Goal: Complete application form: Complete application form

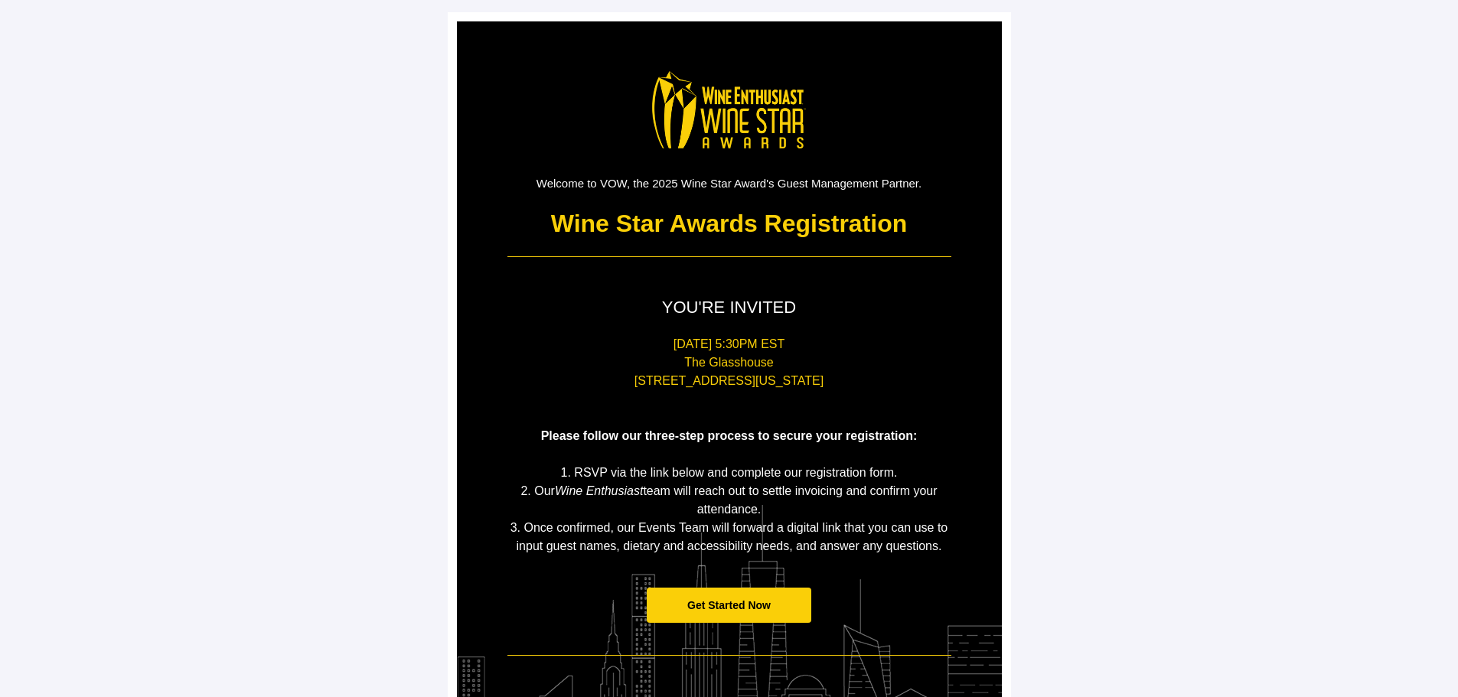
click at [718, 603] on span "Get Started Now" at bounding box center [728, 605] width 83 height 12
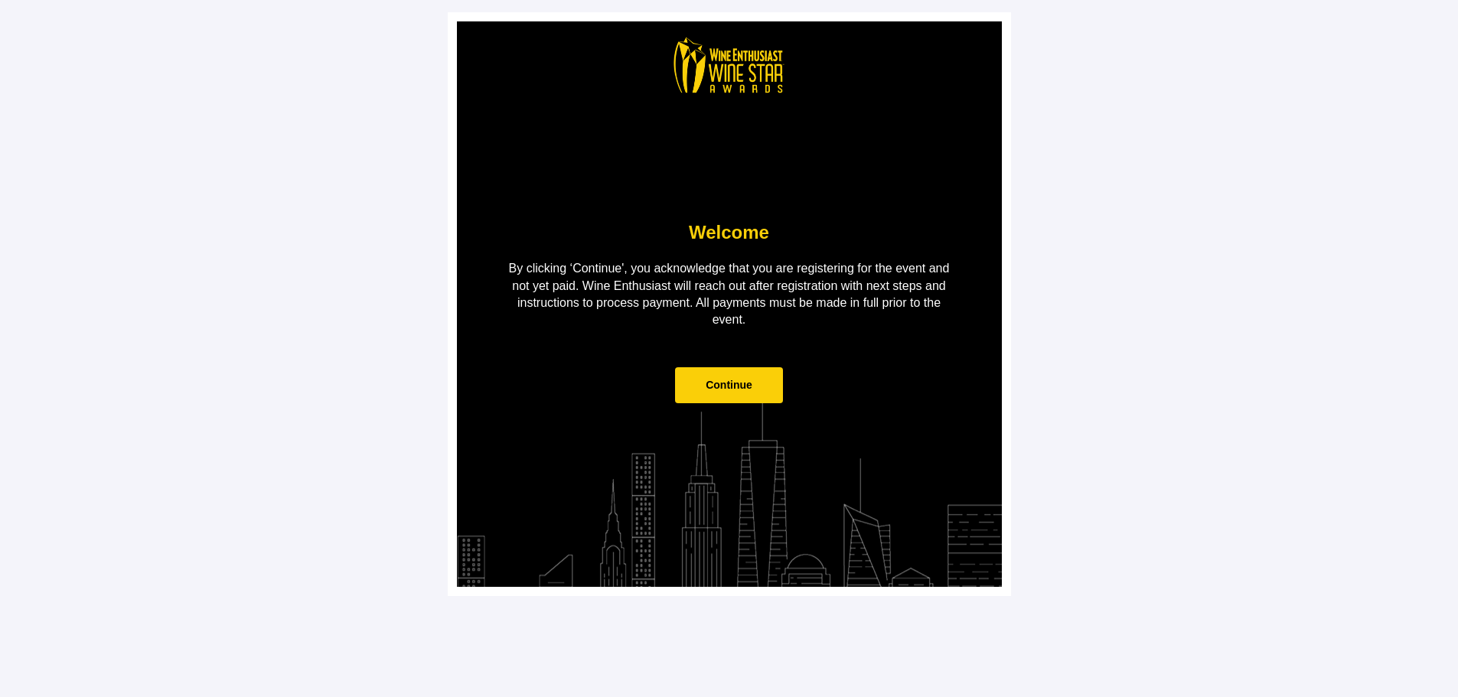
click at [724, 383] on span "Continue" at bounding box center [729, 385] width 47 height 12
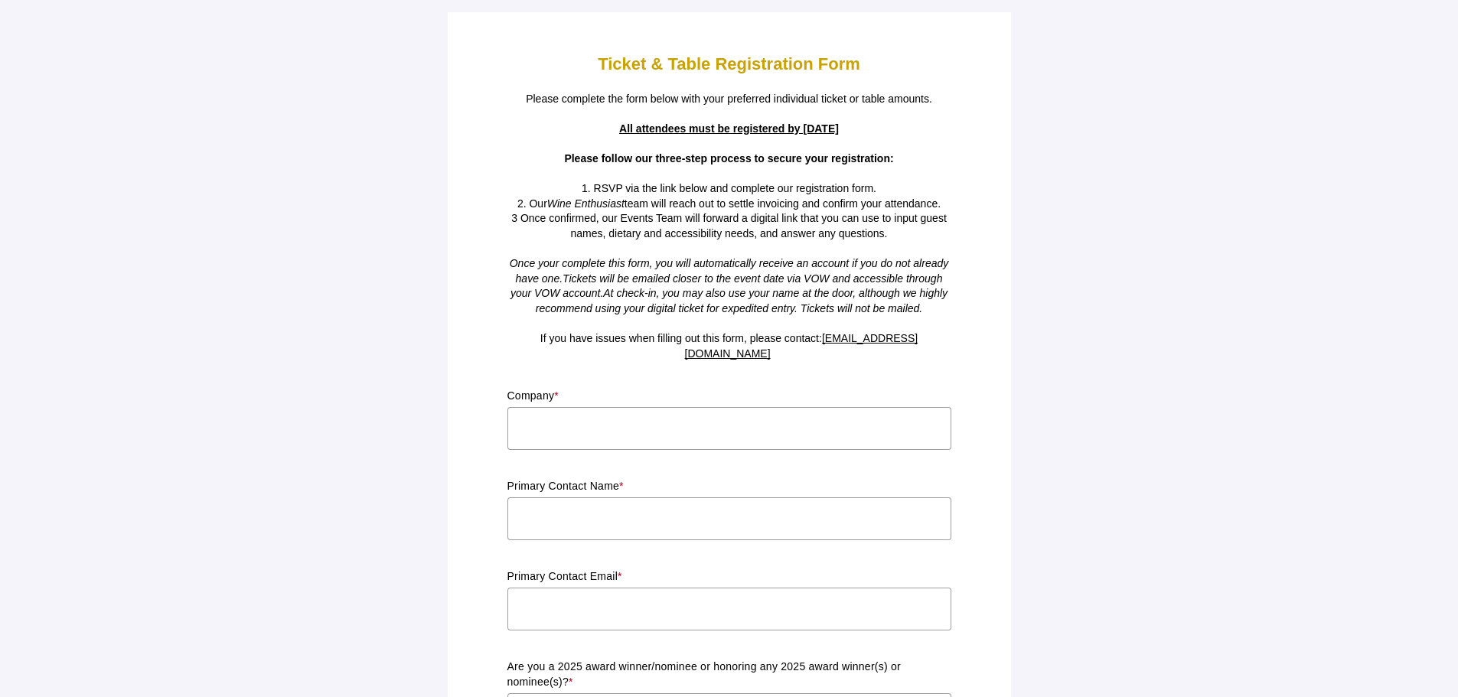
click at [678, 407] on input "text" at bounding box center [729, 428] width 444 height 43
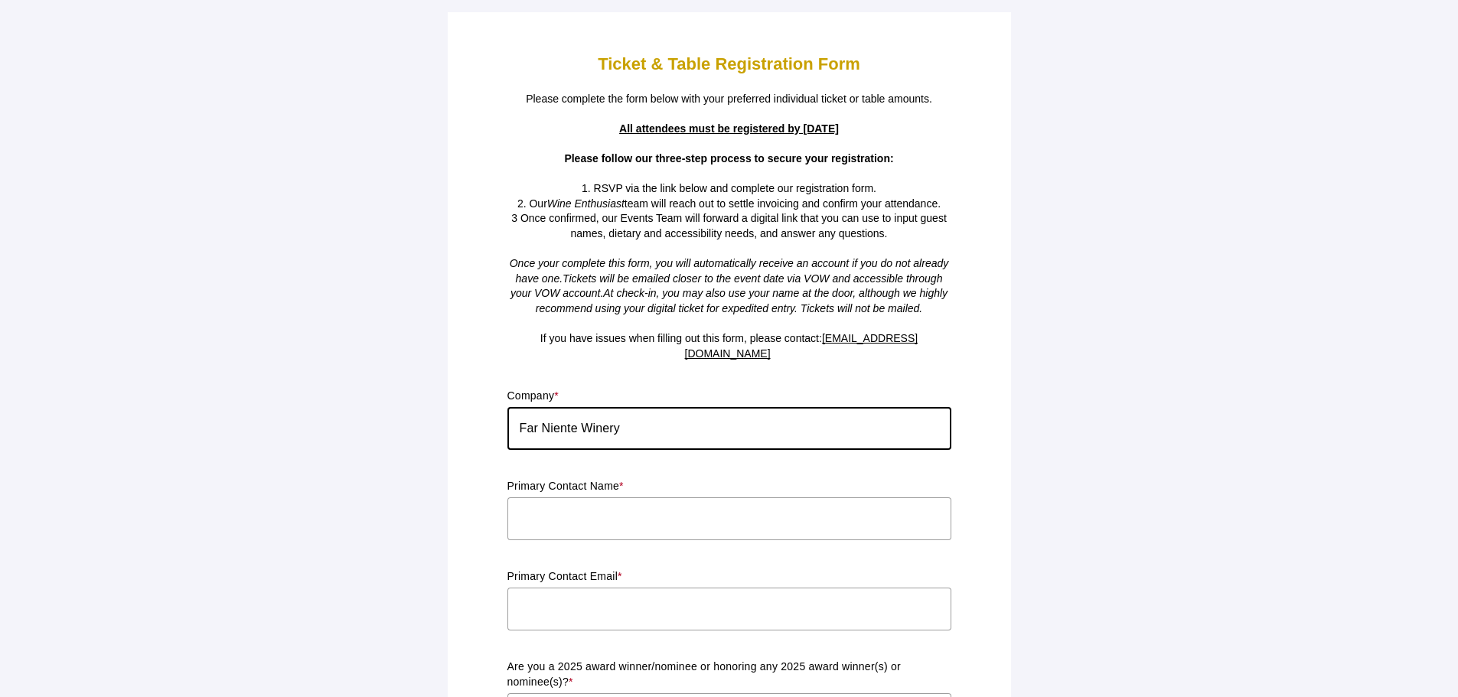
type input "Far Niente Winery"
click at [641, 498] on input "text" at bounding box center [729, 519] width 444 height 43
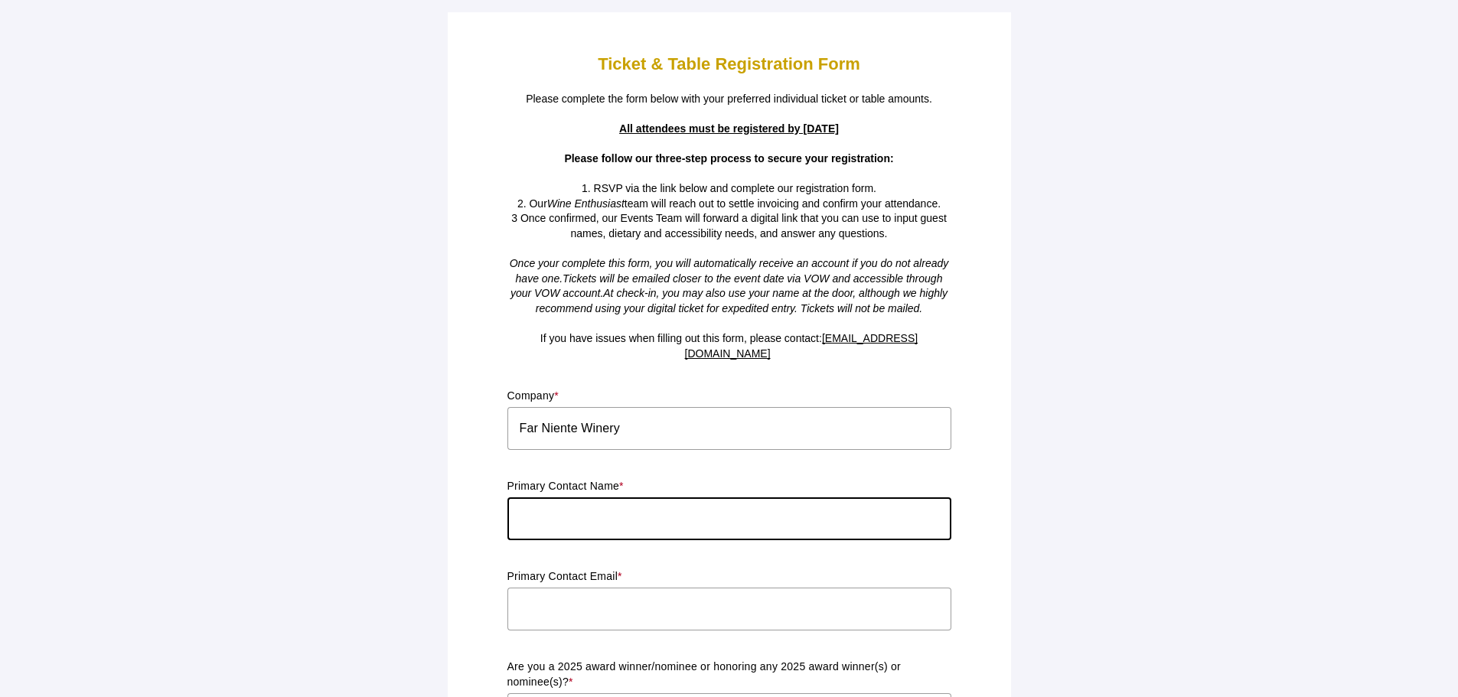
type input "[PERSON_NAME]"
type input "[EMAIL_ADDRESS][DOMAIN_NAME]"
type input "[US_STATE]"
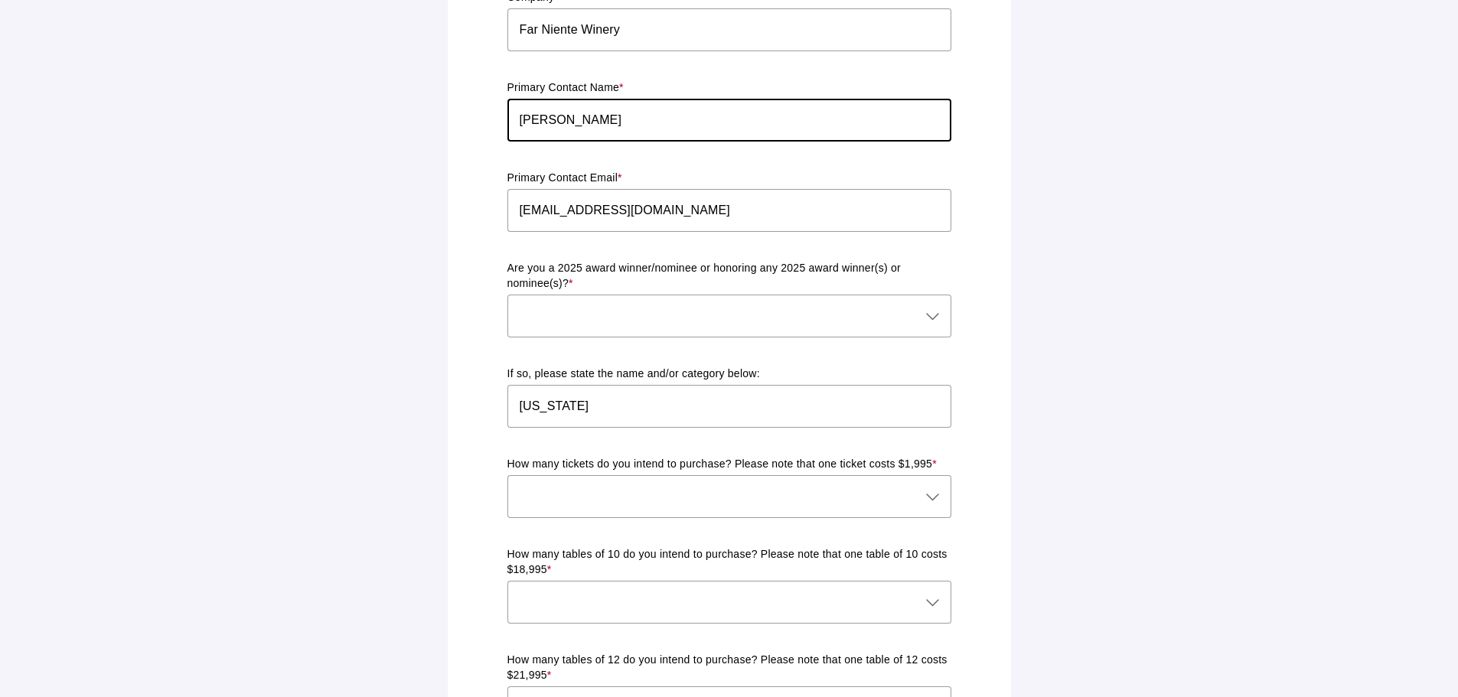
scroll to position [289, 0]
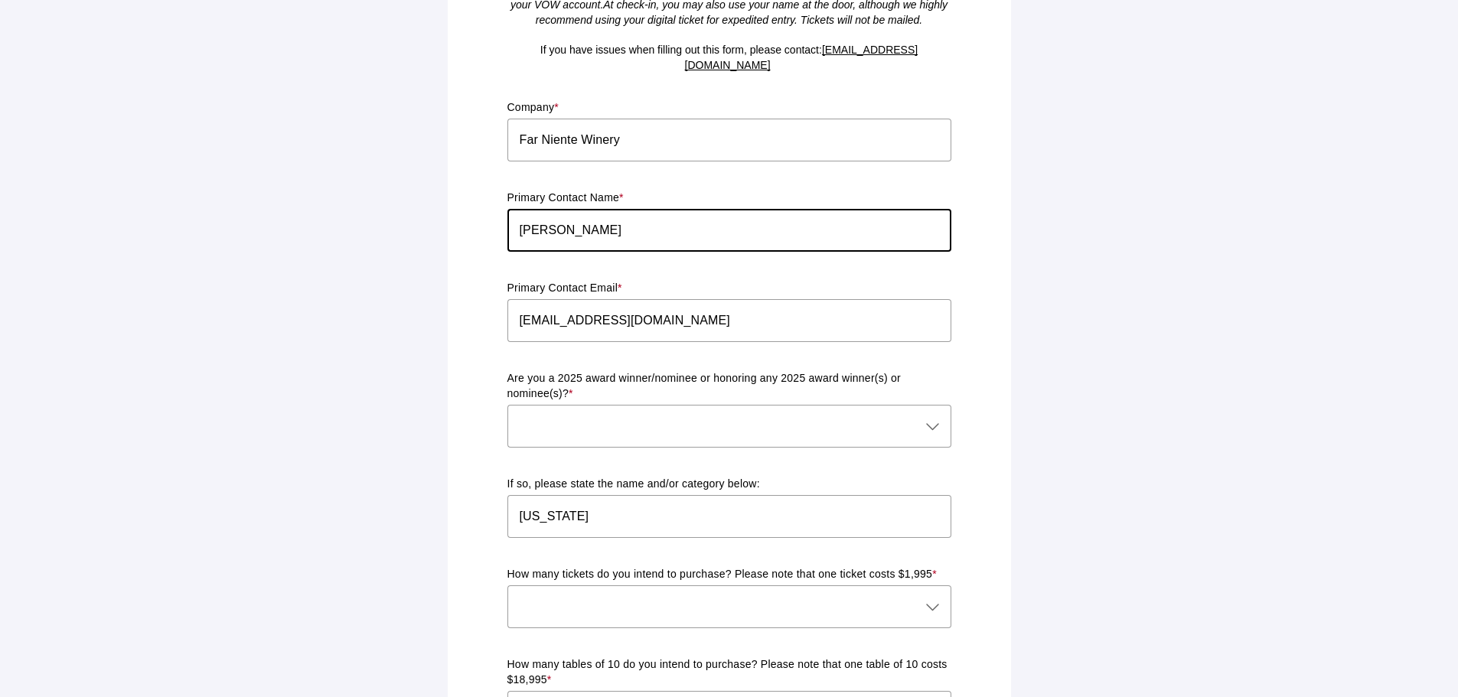
click at [684, 405] on div at bounding box center [713, 426] width 413 height 43
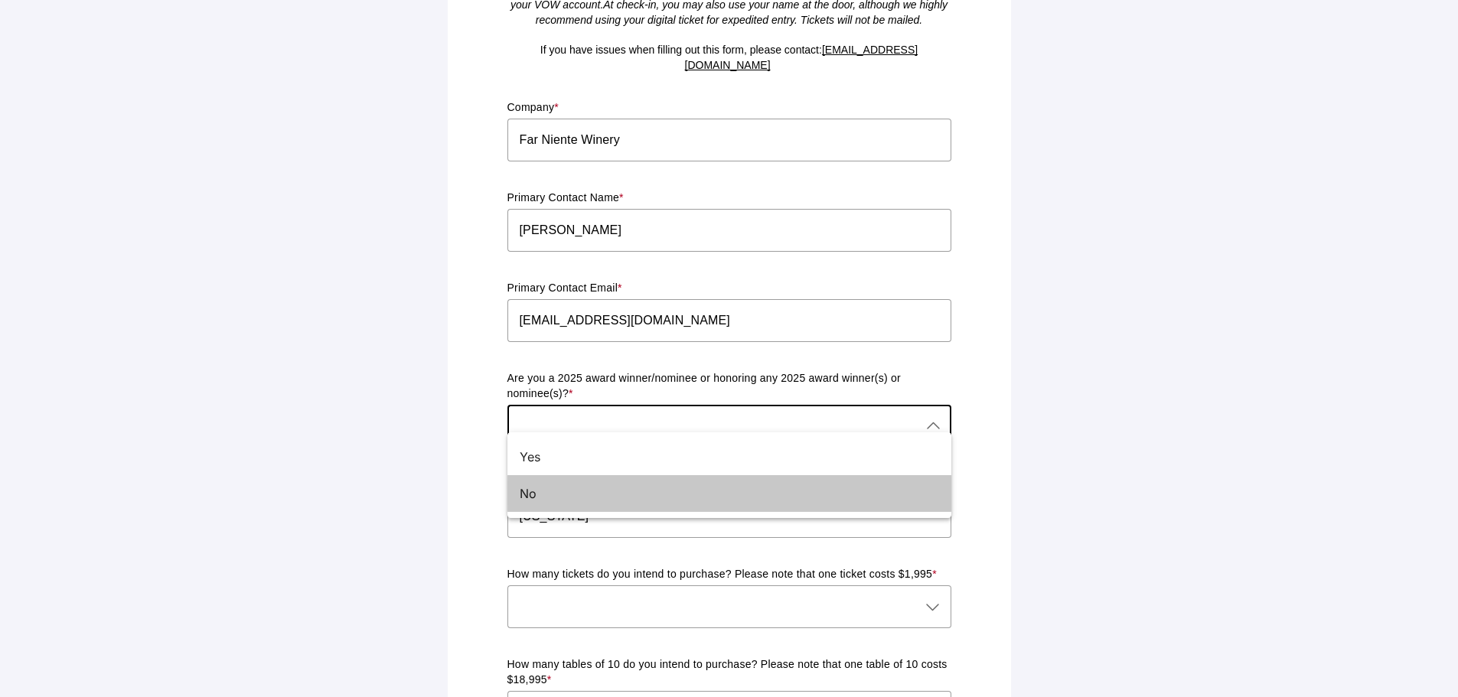
click at [618, 494] on div "No" at bounding box center [723, 494] width 407 height 18
type input "No"
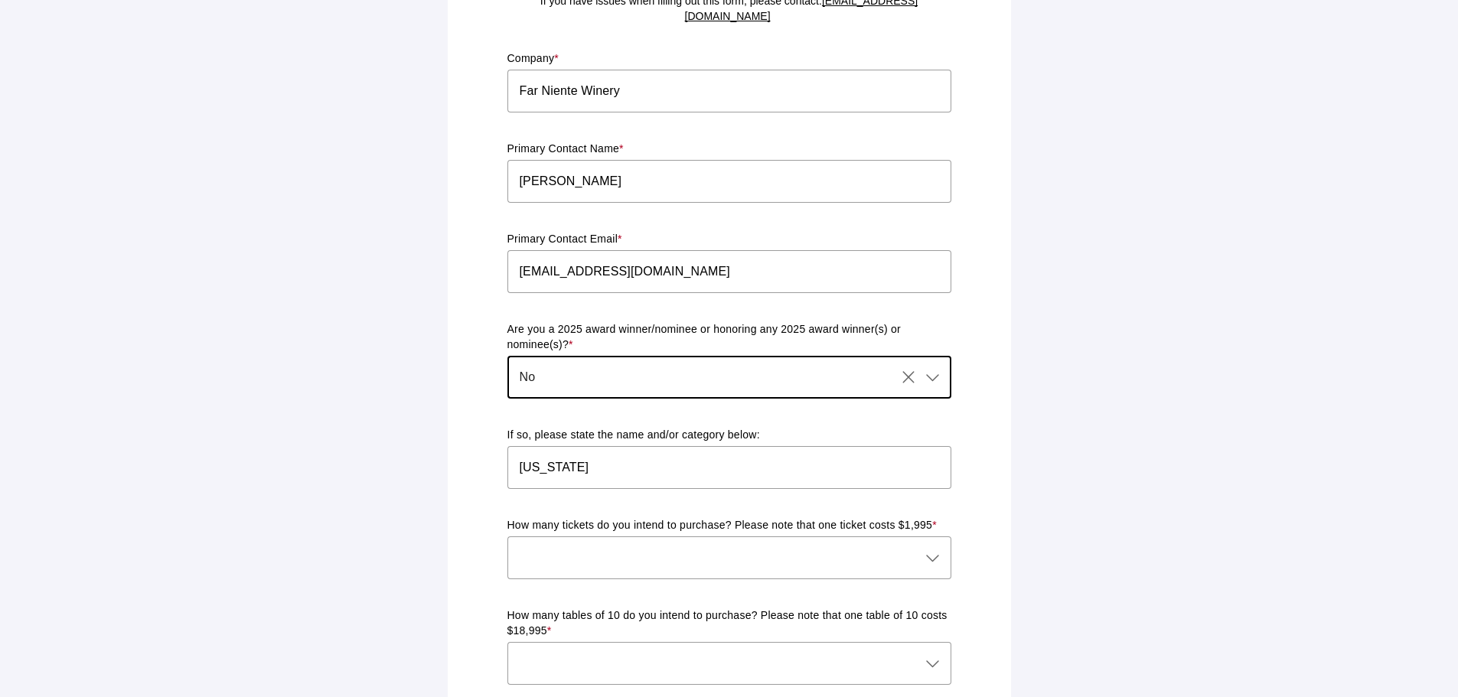
scroll to position [365, 0]
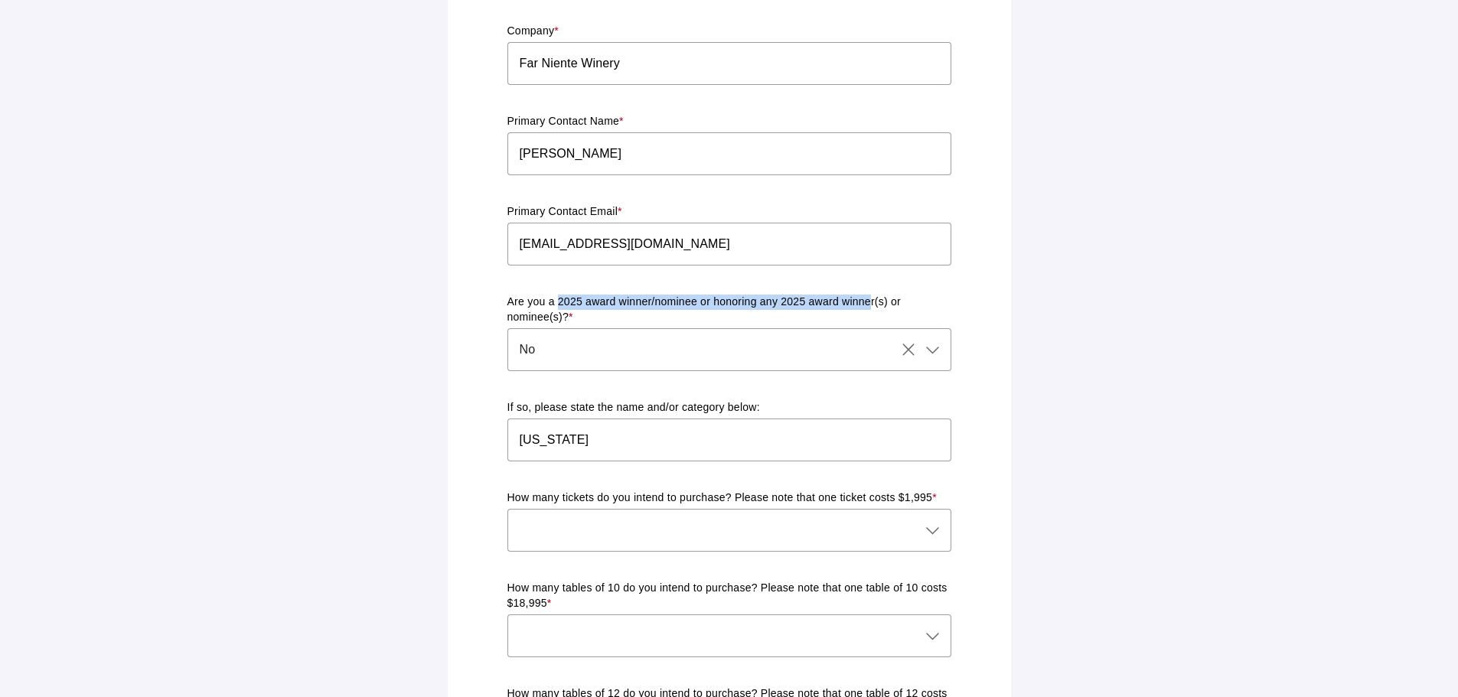
drag, startPoint x: 558, startPoint y: 286, endPoint x: 872, endPoint y: 292, distance: 313.9
click at [872, 295] on p "Are you a 2025 award winner/nominee or honoring any 2025 award winner(s) or nom…" at bounding box center [729, 310] width 444 height 31
copy p "2025 award winner/nominee or honoring any 2025 award [PERSON_NAME]"
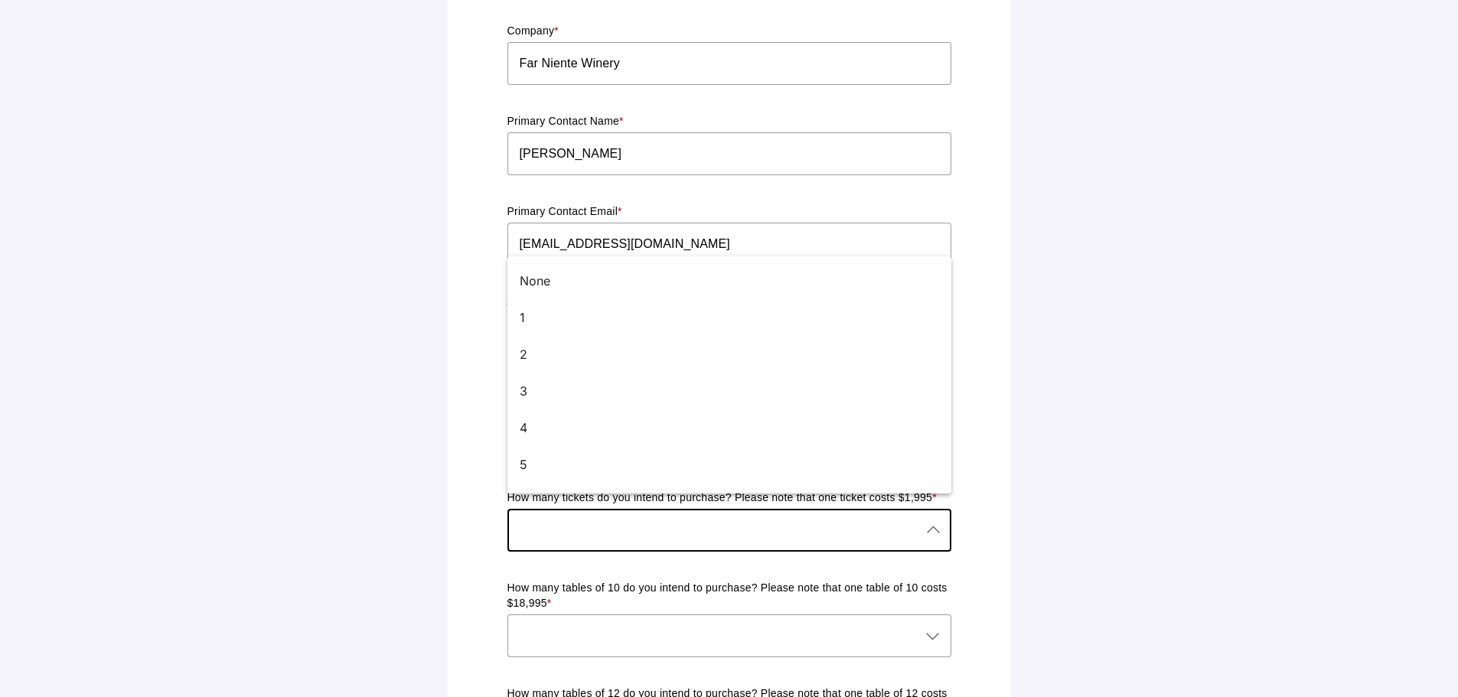
click at [605, 517] on div at bounding box center [713, 530] width 413 height 43
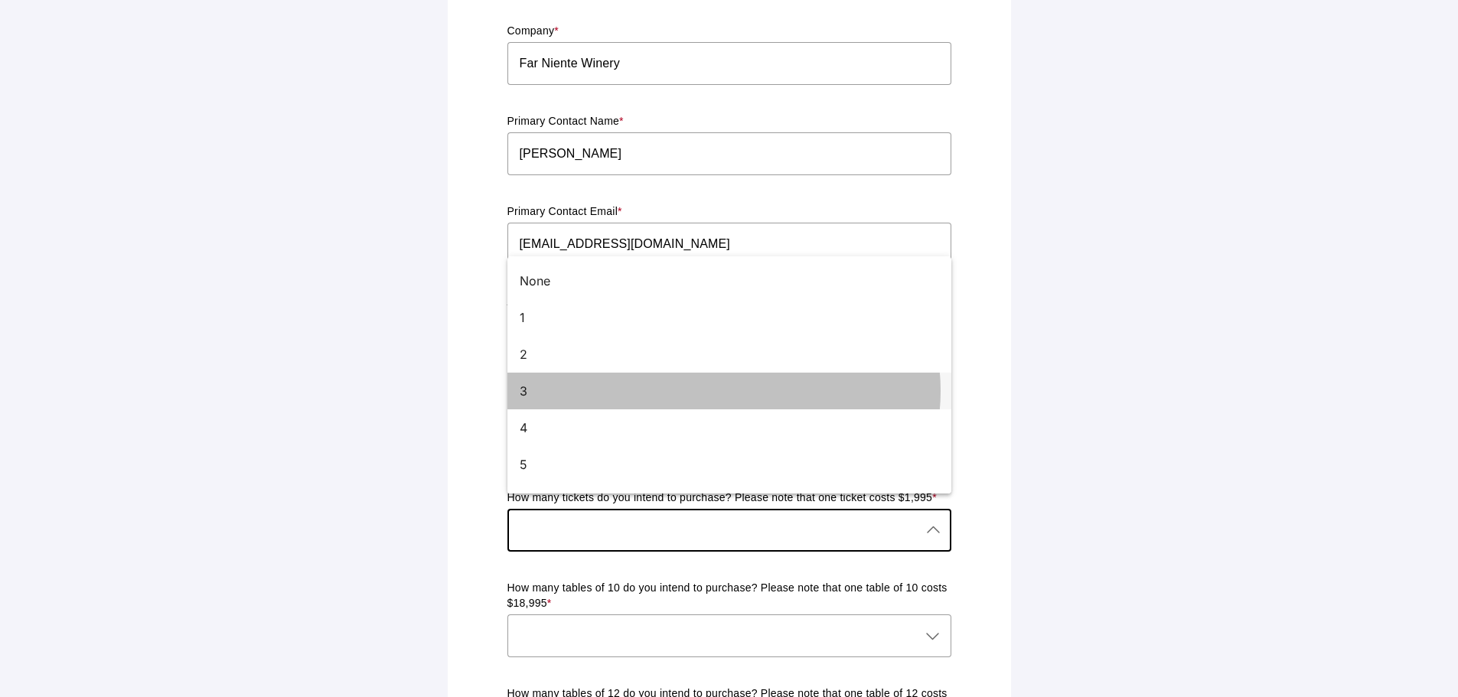
click at [603, 399] on div "3" at bounding box center [723, 391] width 407 height 18
type input "3"
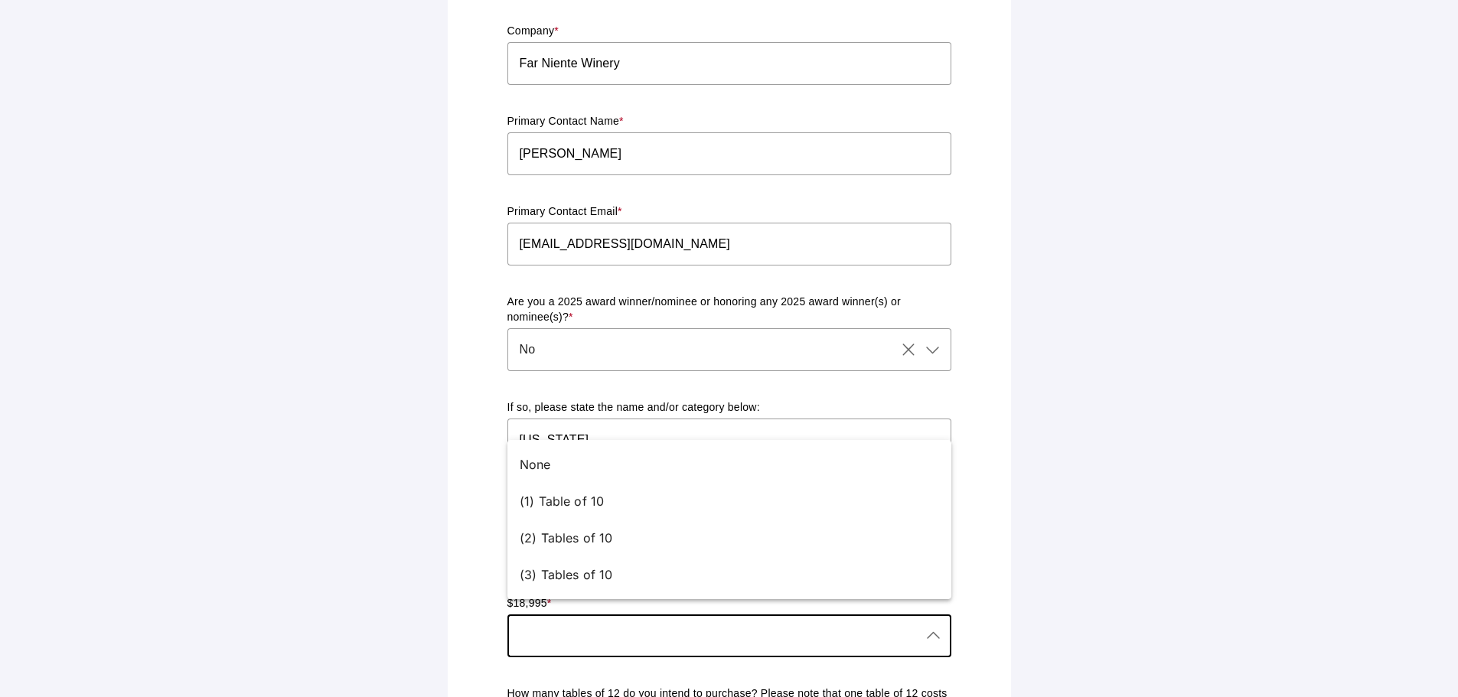
click at [601, 622] on div at bounding box center [713, 636] width 413 height 43
click at [586, 450] on div "None" at bounding box center [729, 464] width 444 height 37
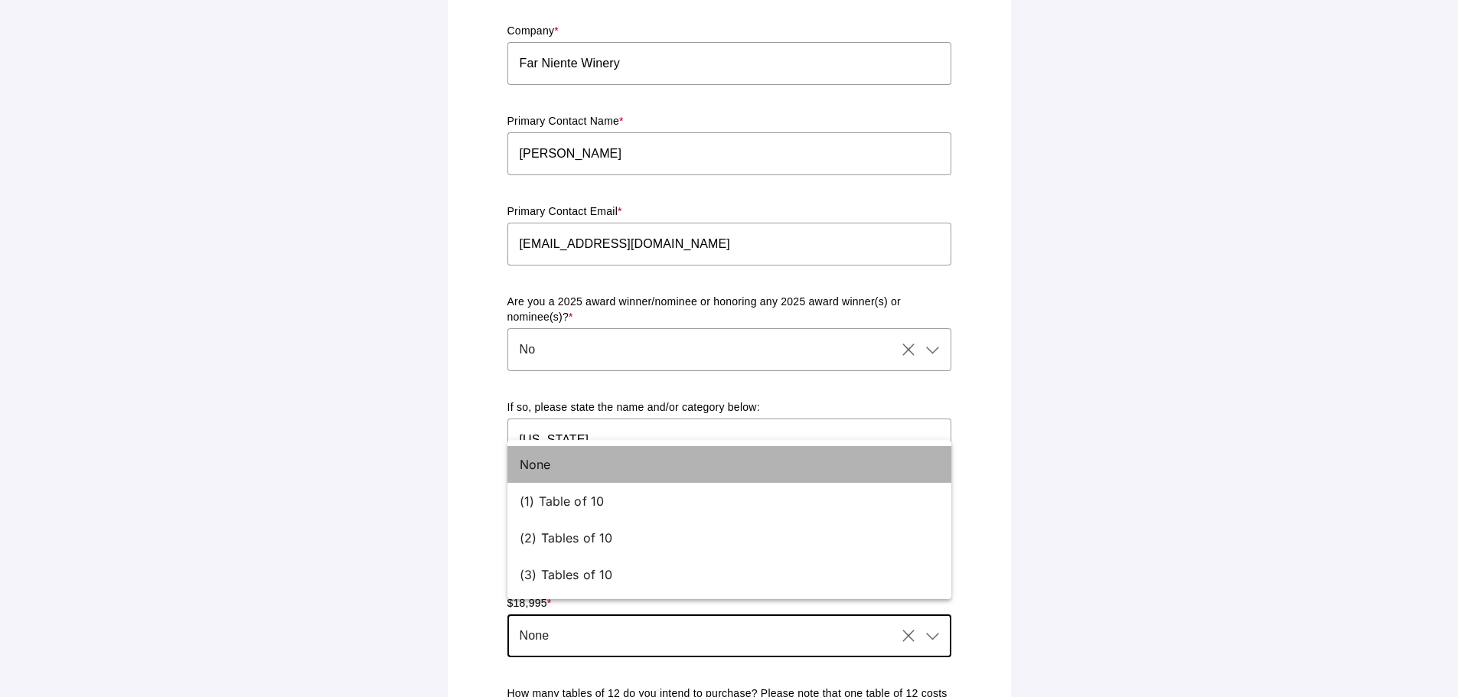
type input "None"
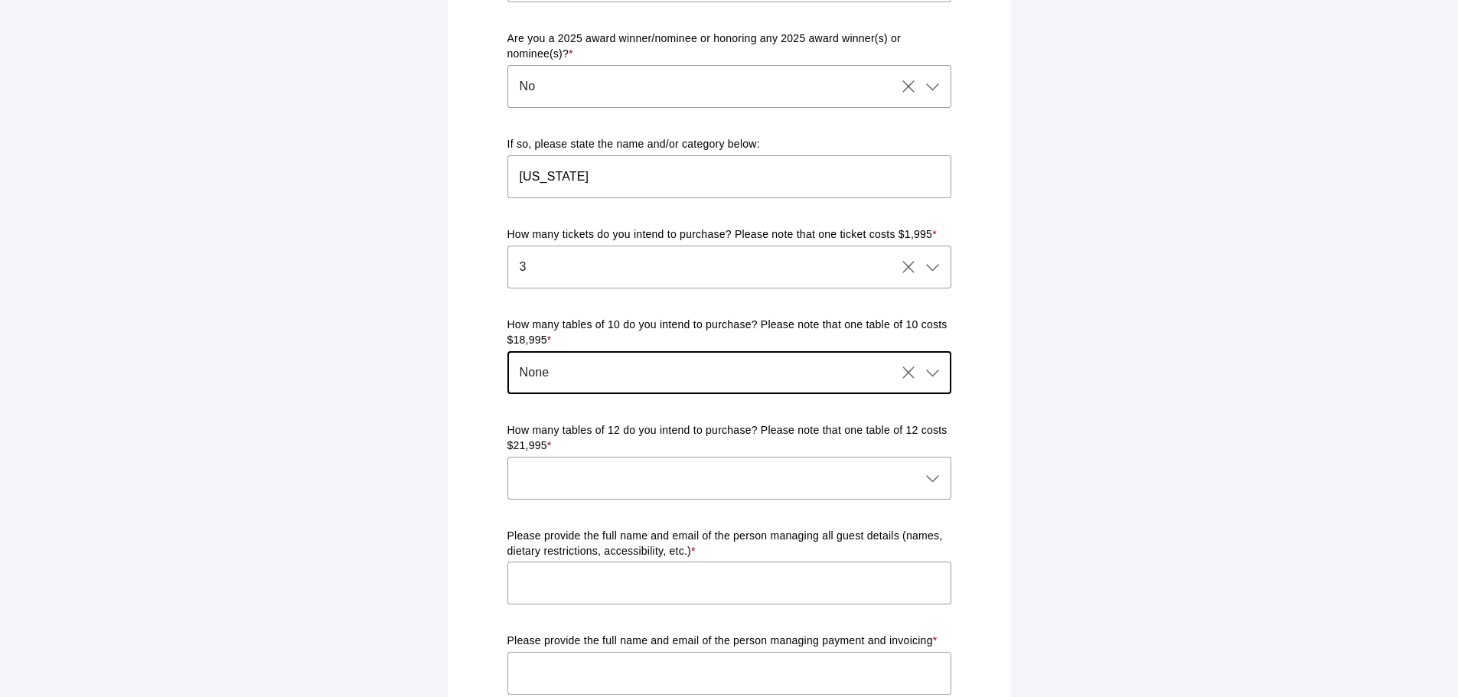
scroll to position [671, 0]
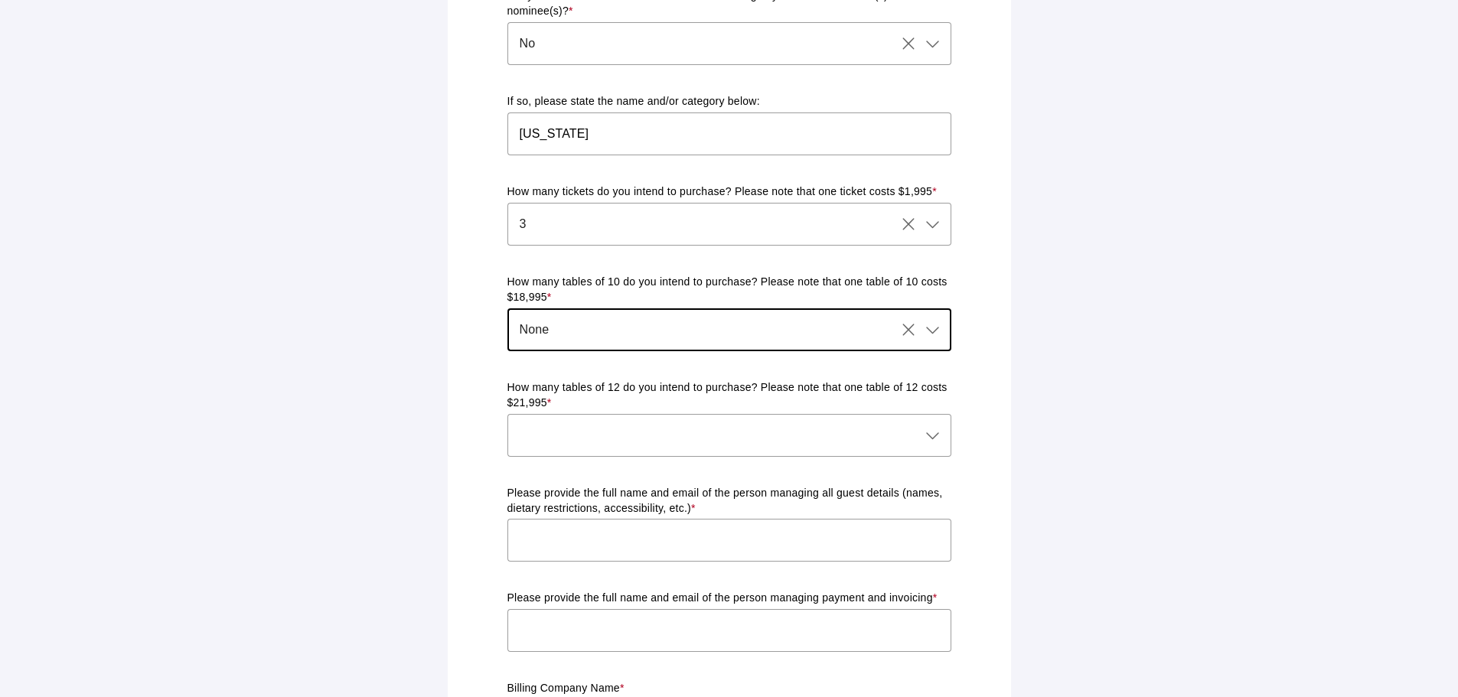
click at [752, 434] on div at bounding box center [713, 435] width 413 height 43
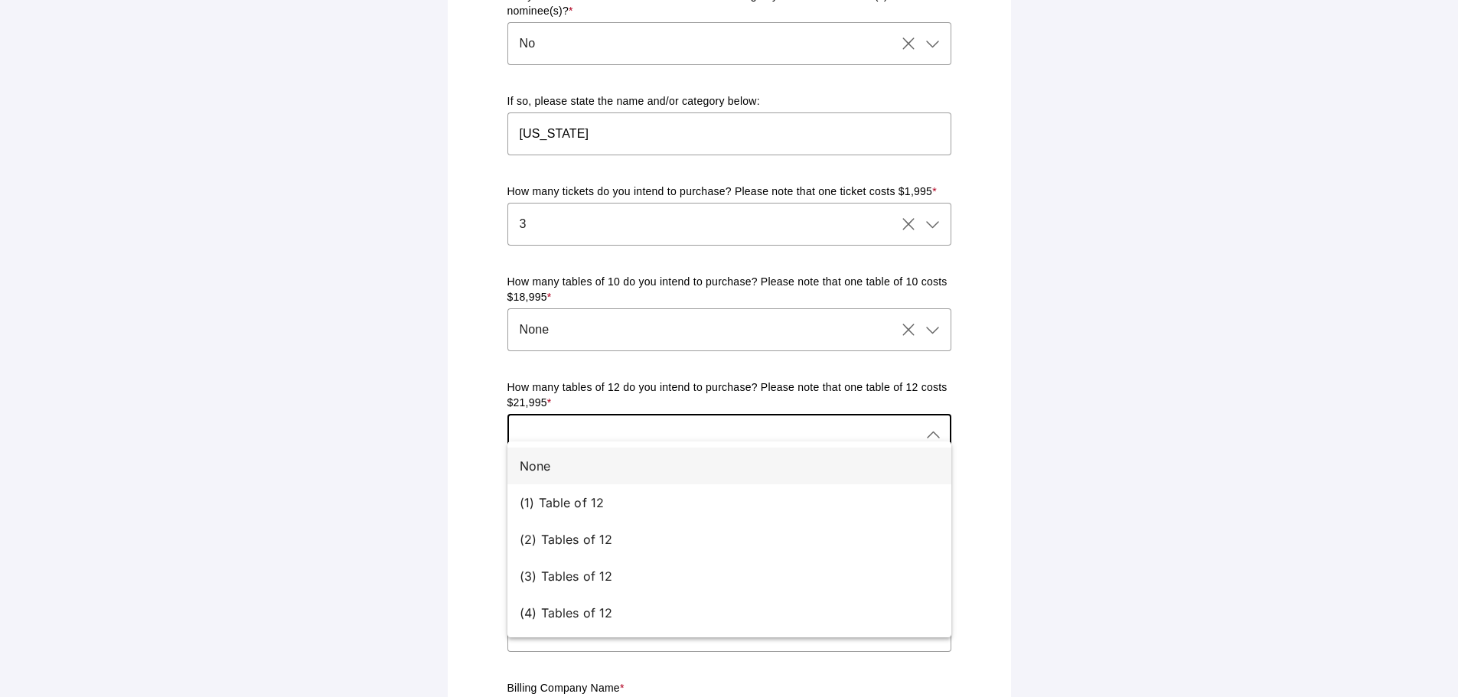
click at [720, 468] on div "None" at bounding box center [723, 466] width 407 height 18
type input "None"
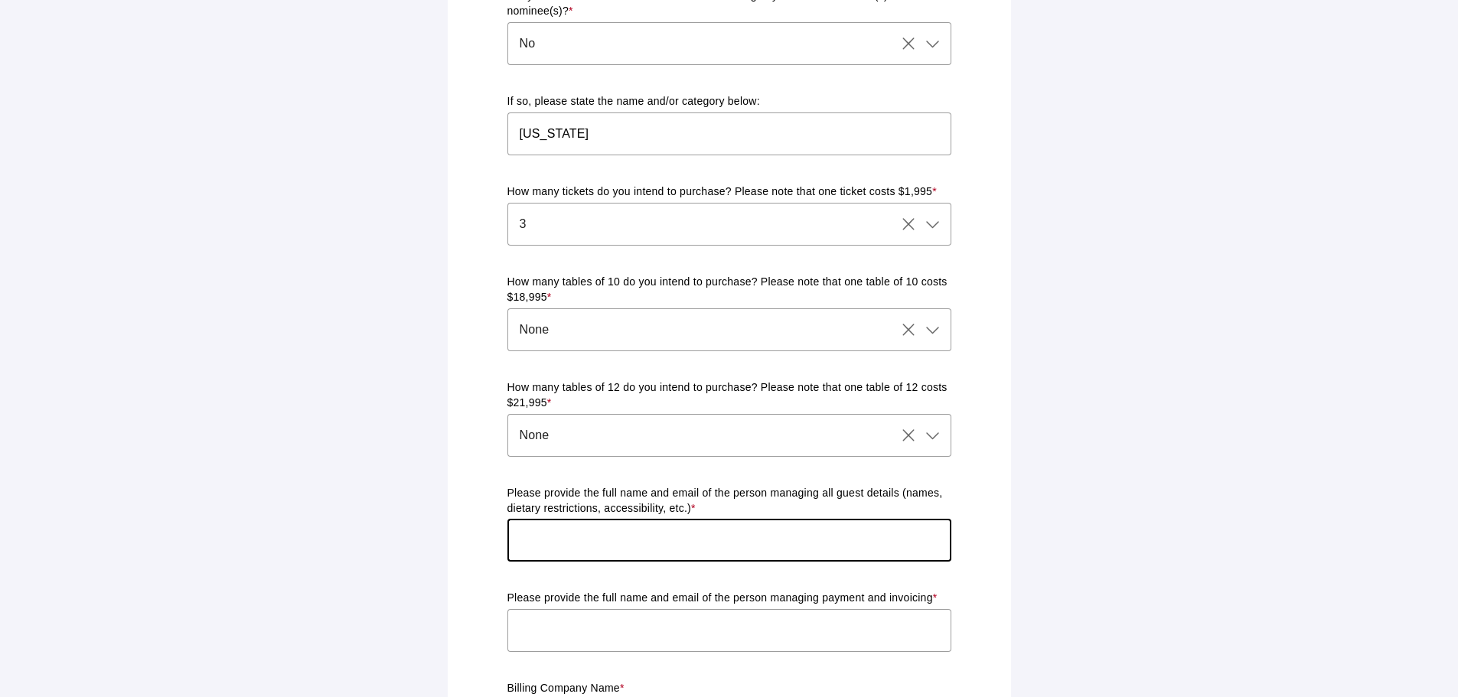
click at [635, 534] on input "text" at bounding box center [729, 540] width 444 height 43
click at [635, 532] on input "text" at bounding box center [729, 540] width 444 height 43
click at [839, 519] on input "text" at bounding box center [729, 540] width 444 height 43
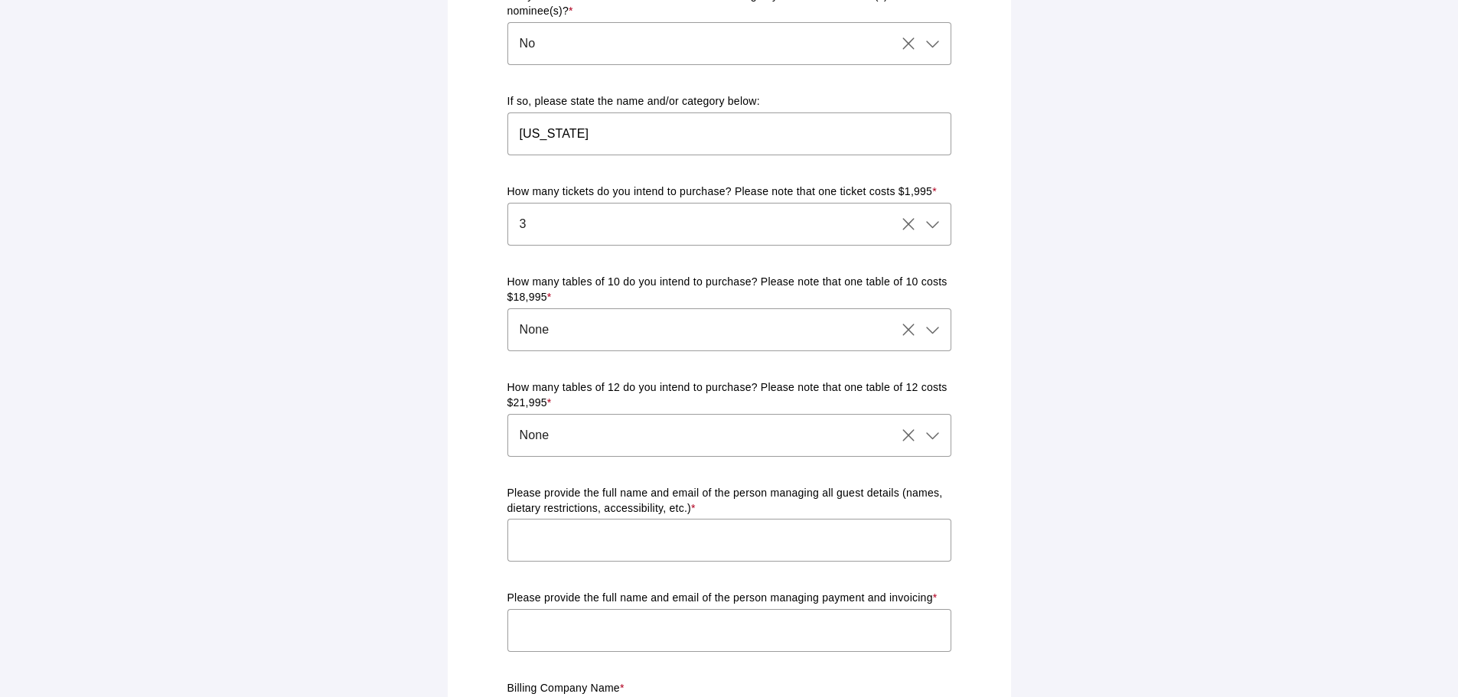
click at [971, 472] on div "Ticket & Table Registration Form Please complete the form below with your prefe…" at bounding box center [729, 322] width 545 height 1944
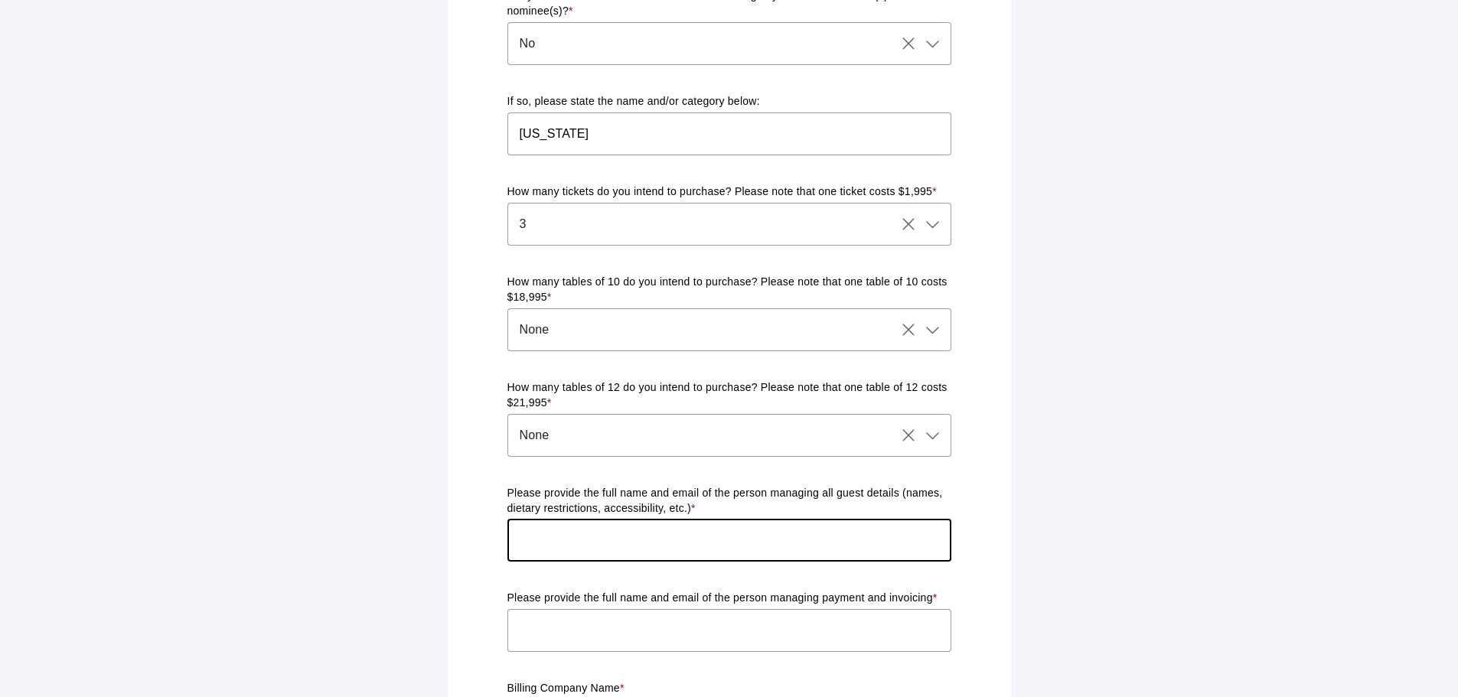
click at [737, 531] on input "text" at bounding box center [729, 540] width 444 height 43
type input "[PERSON_NAME] [EMAIL_ADDRESS][DOMAIN_NAME]"
click at [763, 616] on input "text" at bounding box center [729, 630] width 444 height 43
click at [852, 545] on input "[PERSON_NAME] [EMAIL_ADDRESS][DOMAIN_NAME]" at bounding box center [729, 540] width 444 height 43
drag, startPoint x: 769, startPoint y: 534, endPoint x: 498, endPoint y: 514, distance: 271.0
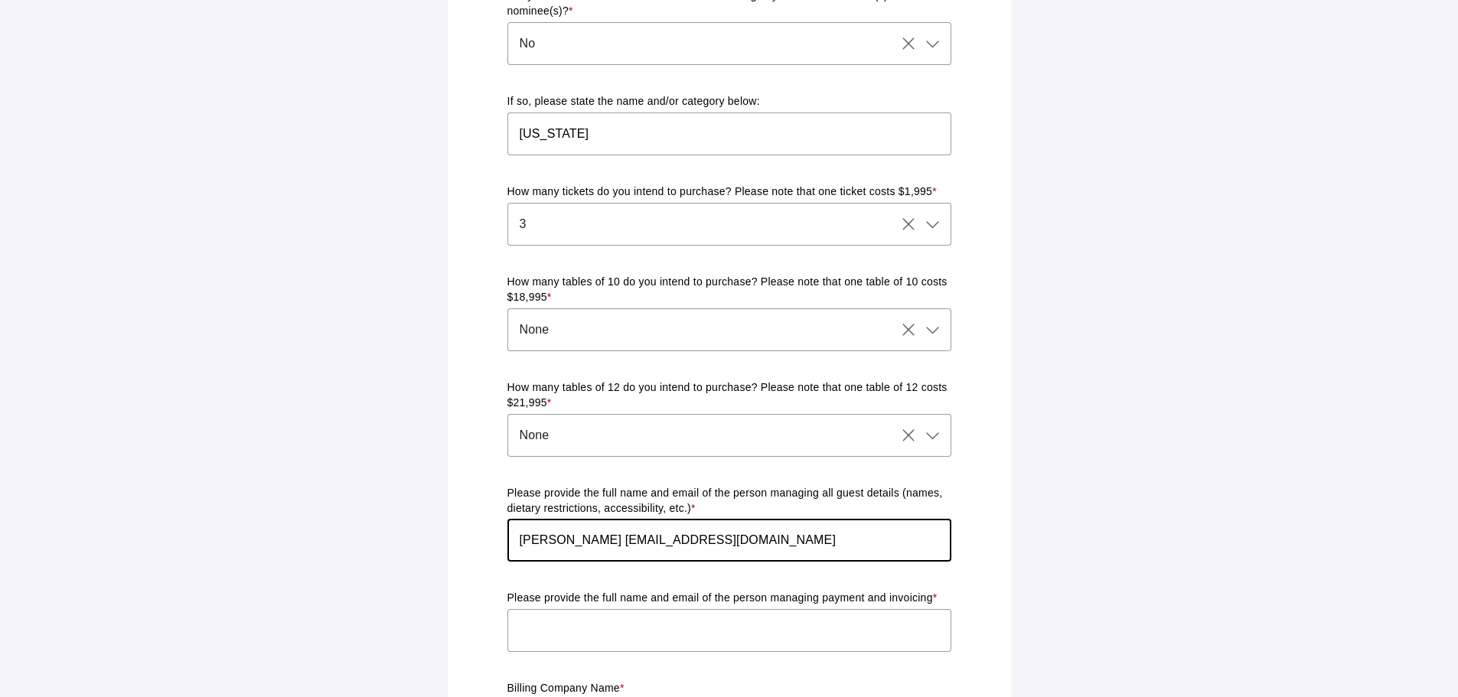
click at [498, 514] on div "Ticket & Table Registration Form Please complete the form below with your prefe…" at bounding box center [729, 322] width 545 height 1944
click at [606, 612] on input "text" at bounding box center [729, 630] width 444 height 43
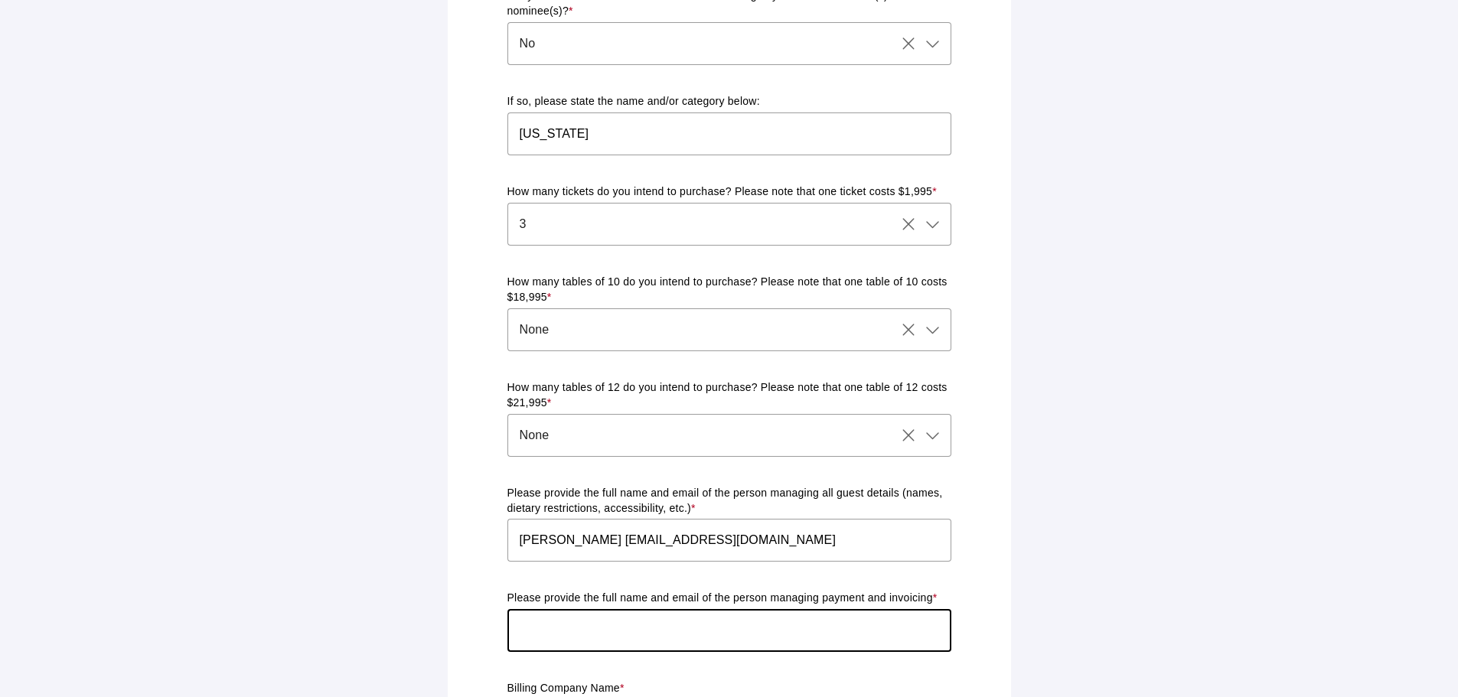
paste input "[PERSON_NAME] [EMAIL_ADDRESS][DOMAIN_NAME]"
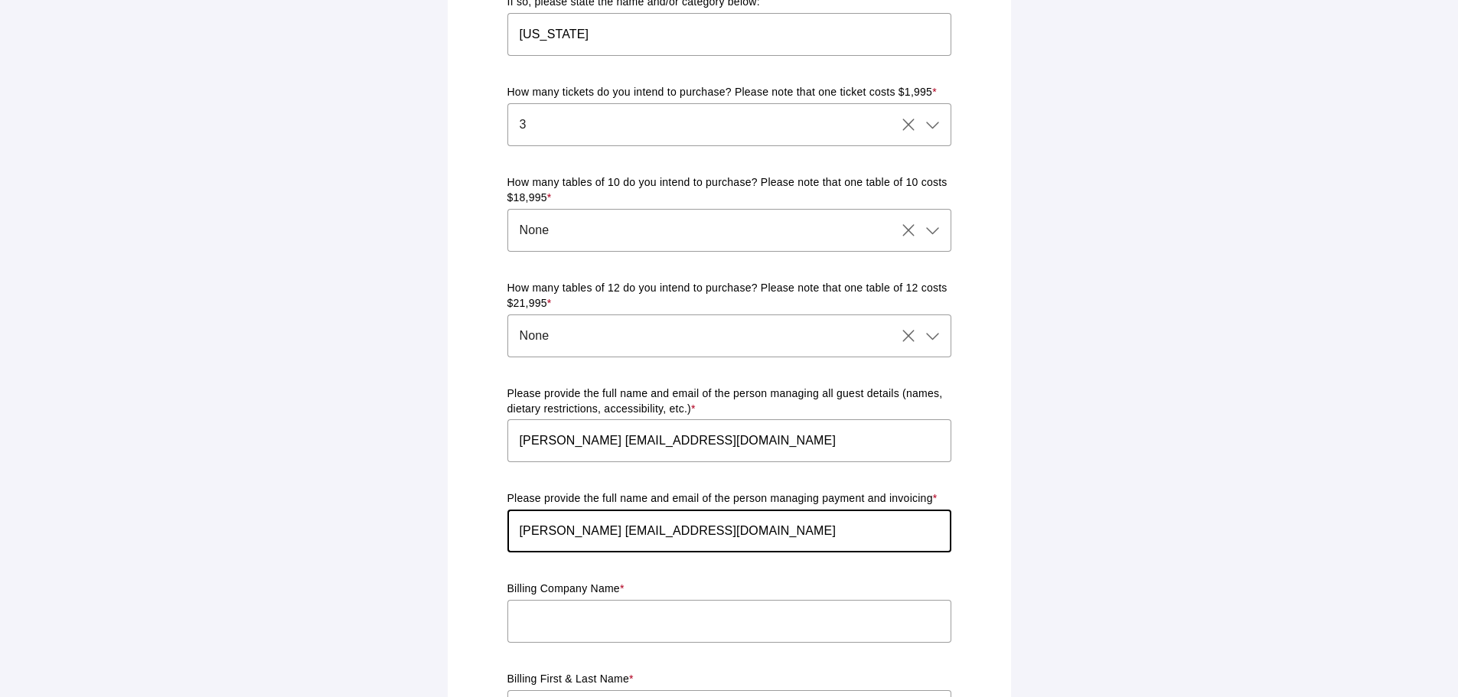
scroll to position [901, 0]
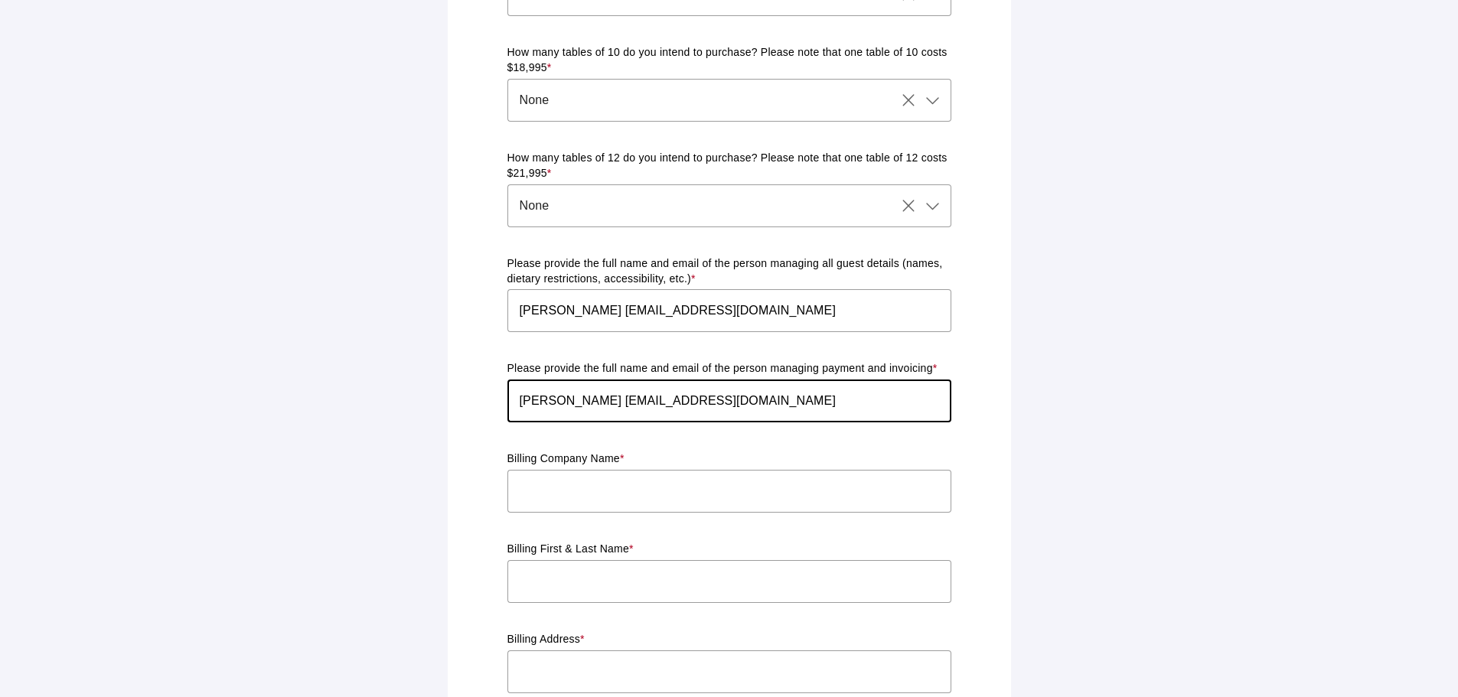
type input "[PERSON_NAME] [EMAIL_ADDRESS][DOMAIN_NAME]"
click at [589, 478] on input "text" at bounding box center [729, 491] width 444 height 43
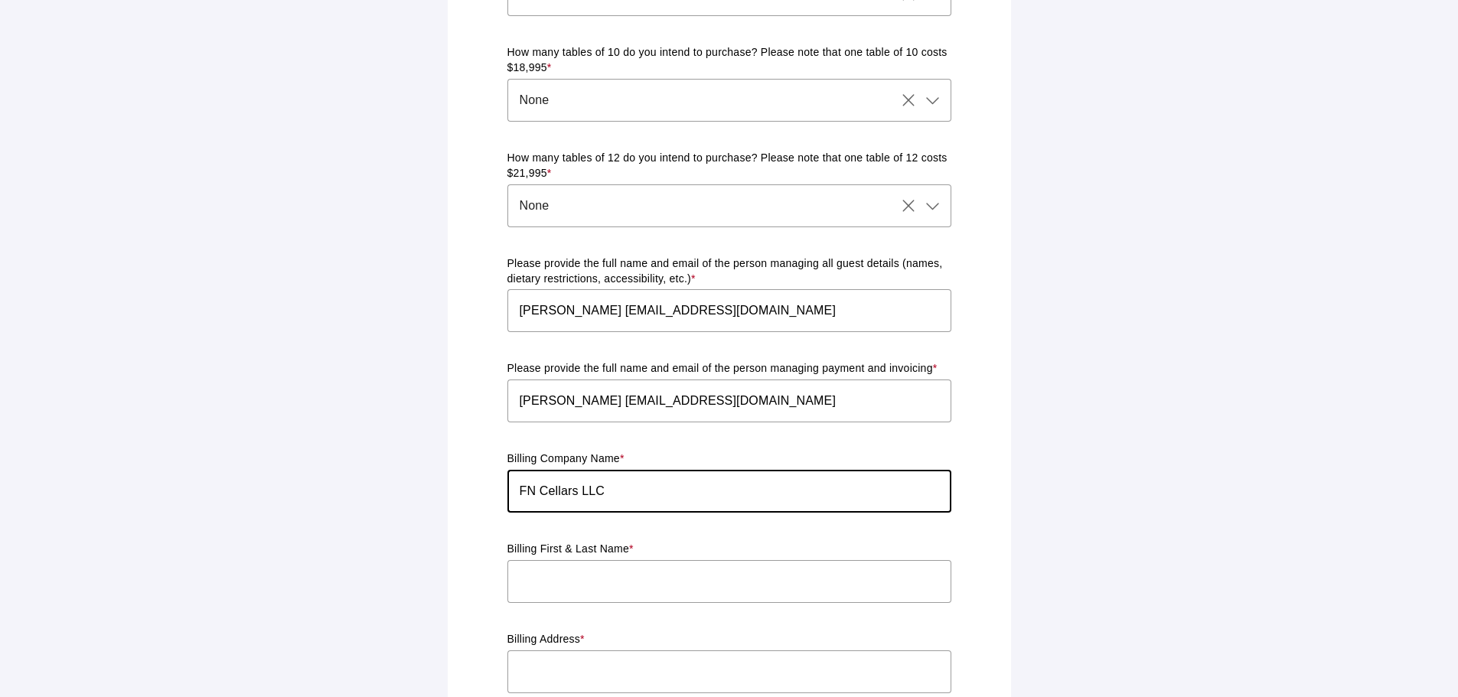
type input "FN Cellars LLC"
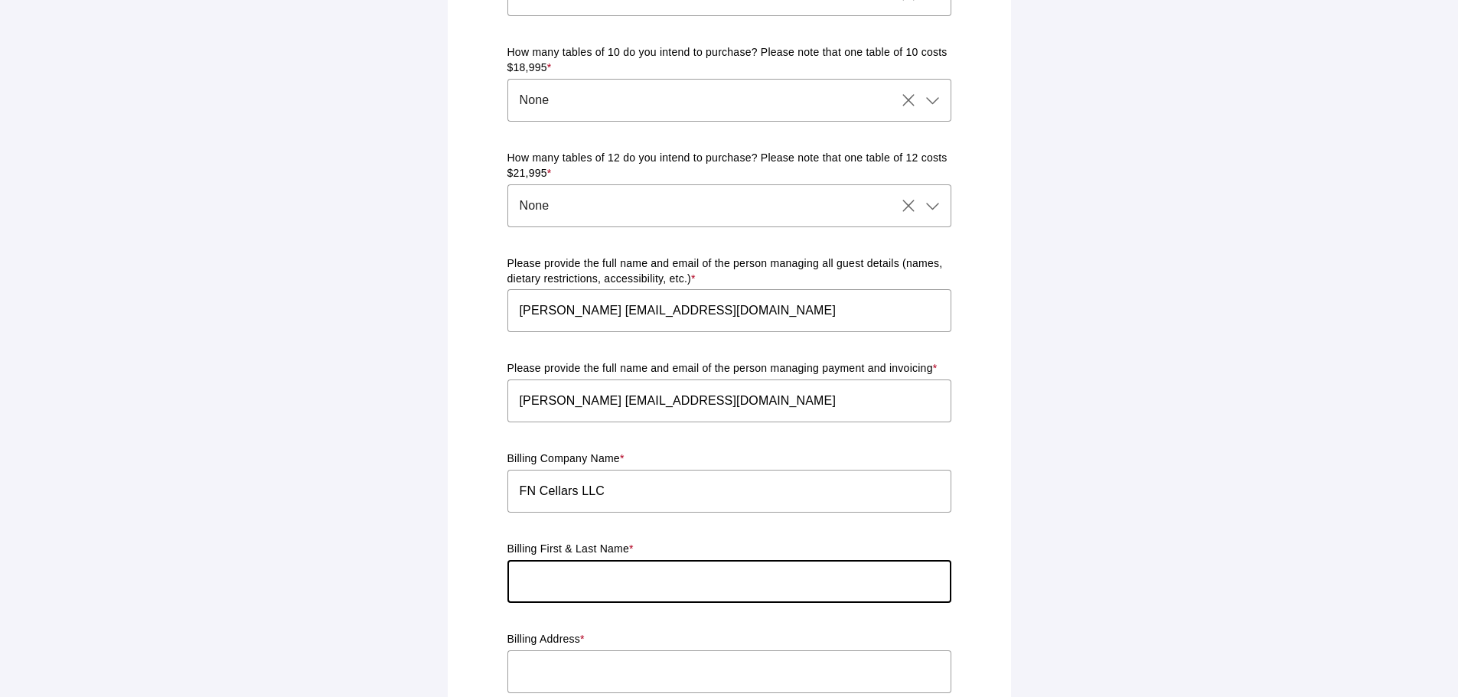
click at [597, 566] on input "text" at bounding box center [729, 581] width 444 height 43
click at [585, 571] on input "text" at bounding box center [729, 581] width 444 height 43
type input "[PERSON_NAME]"
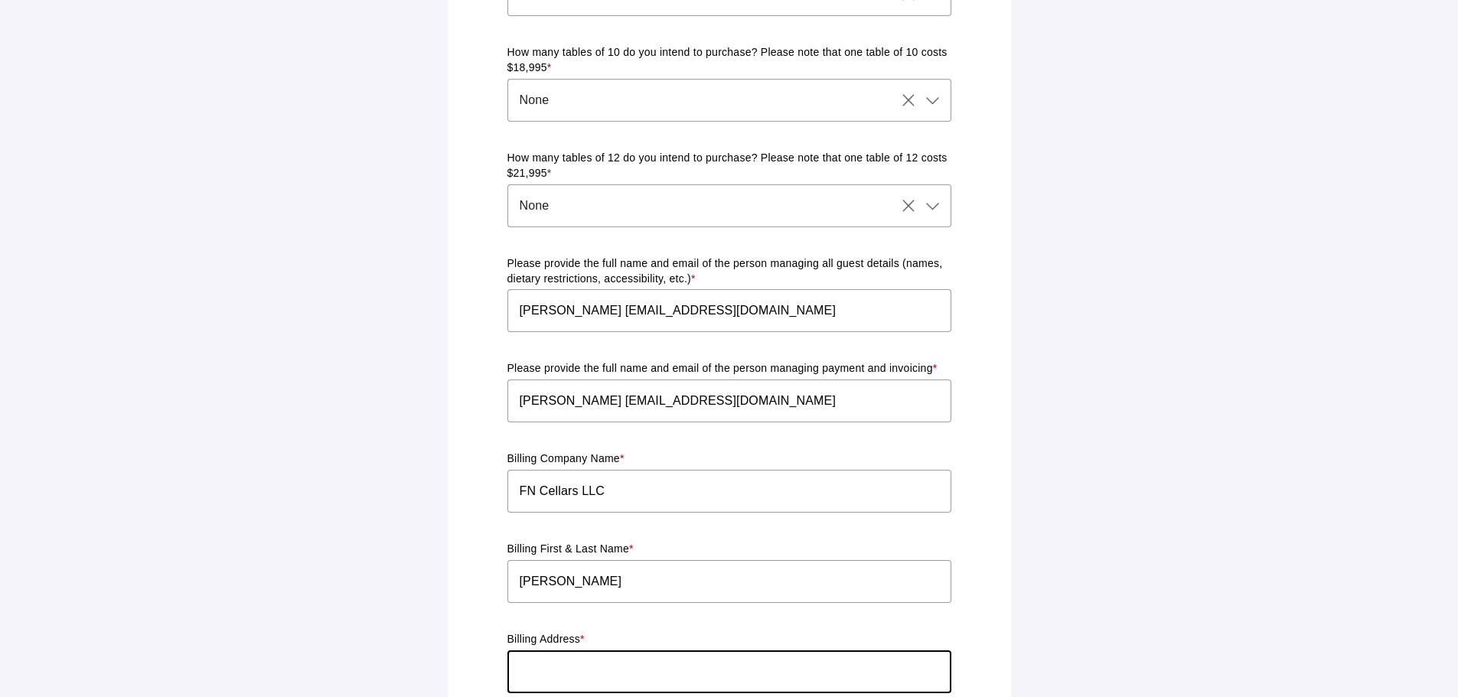
click at [563, 669] on input "text" at bounding box center [729, 672] width 444 height 43
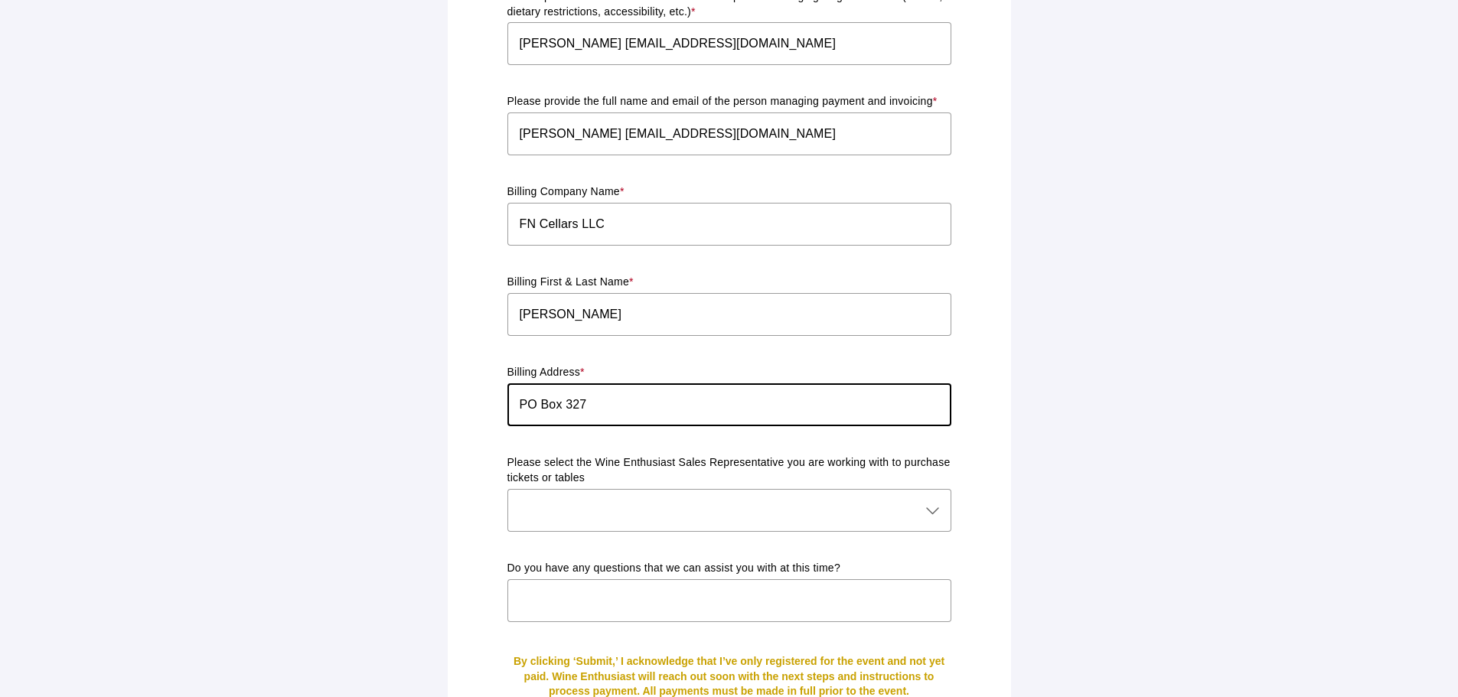
scroll to position [1207, 0]
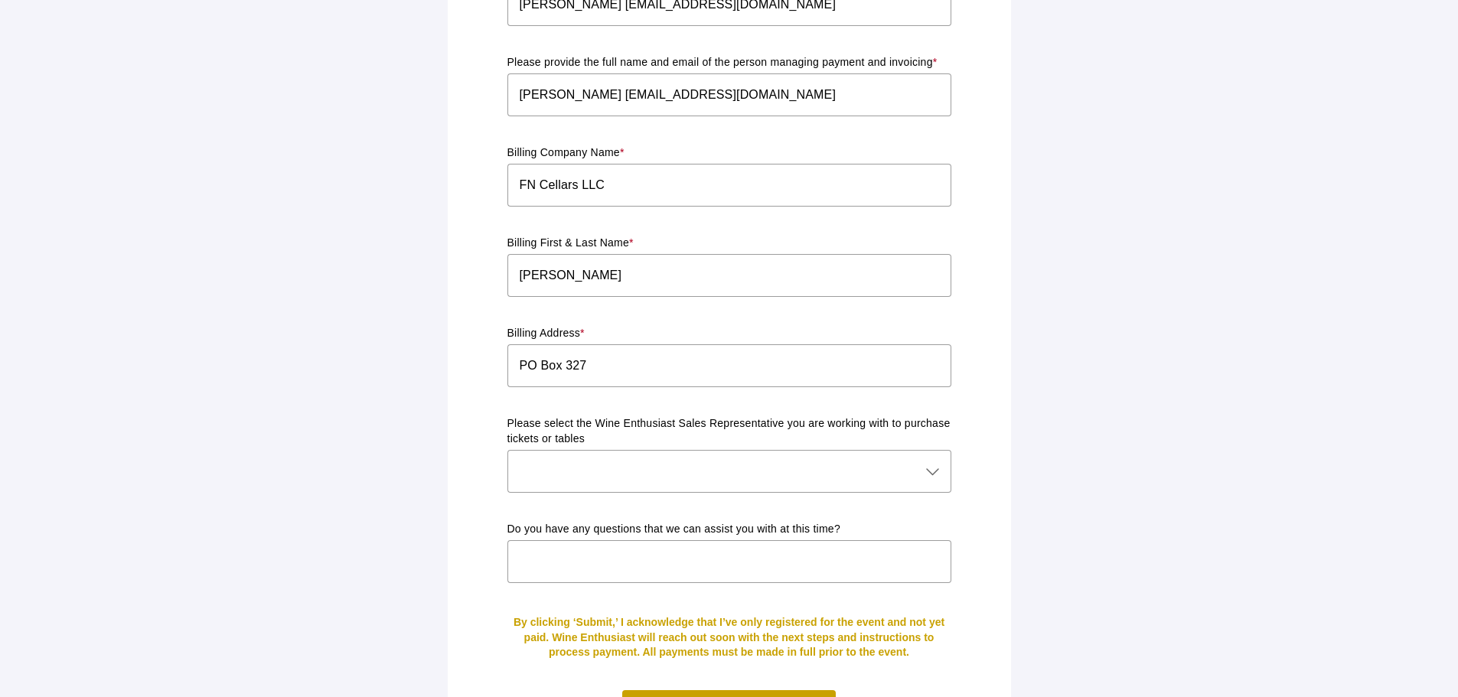
click at [620, 366] on input "PO Box 327" at bounding box center [729, 365] width 444 height 43
click at [678, 351] on input "PO Box 327" at bounding box center [729, 365] width 444 height 43
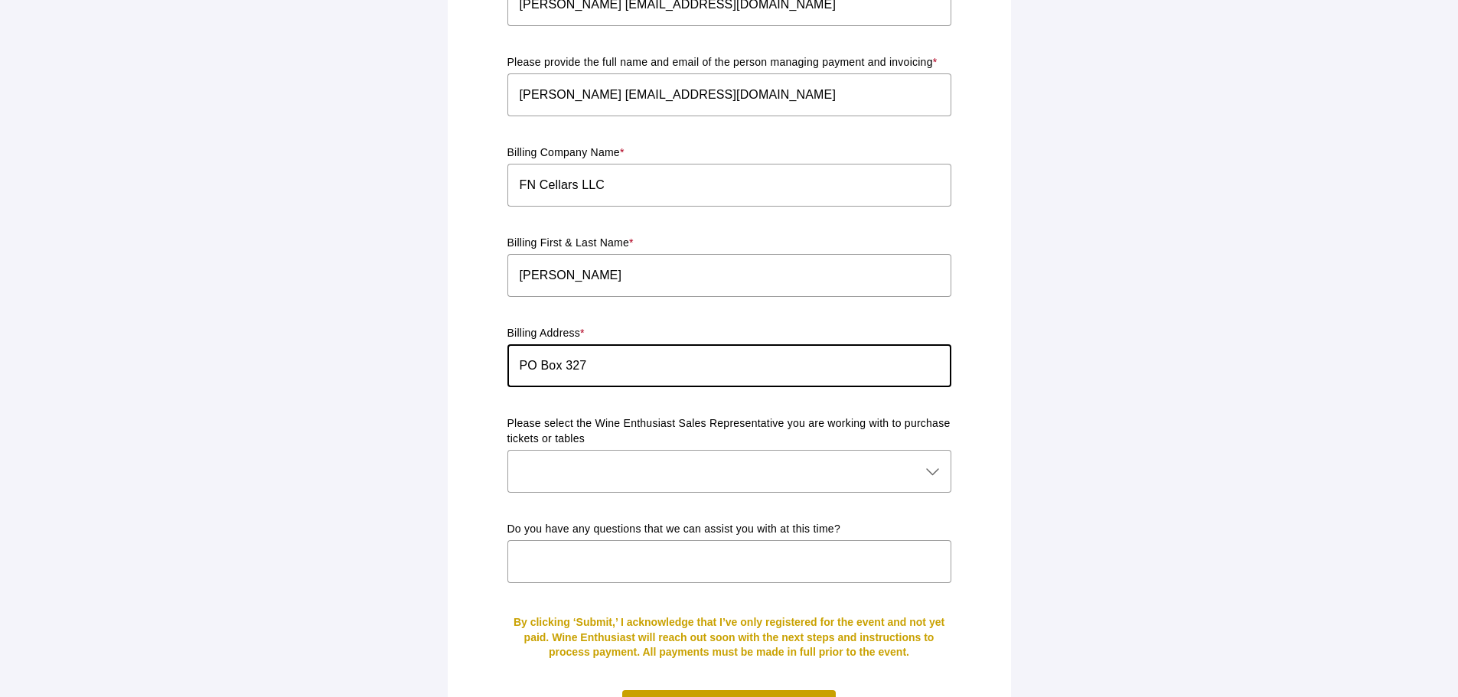
drag, startPoint x: 641, startPoint y: 348, endPoint x: 471, endPoint y: 351, distance: 170.7
paste input "94562"
type input "PO Box 327"
click at [618, 352] on input "PO Box 327" at bounding box center [729, 365] width 444 height 43
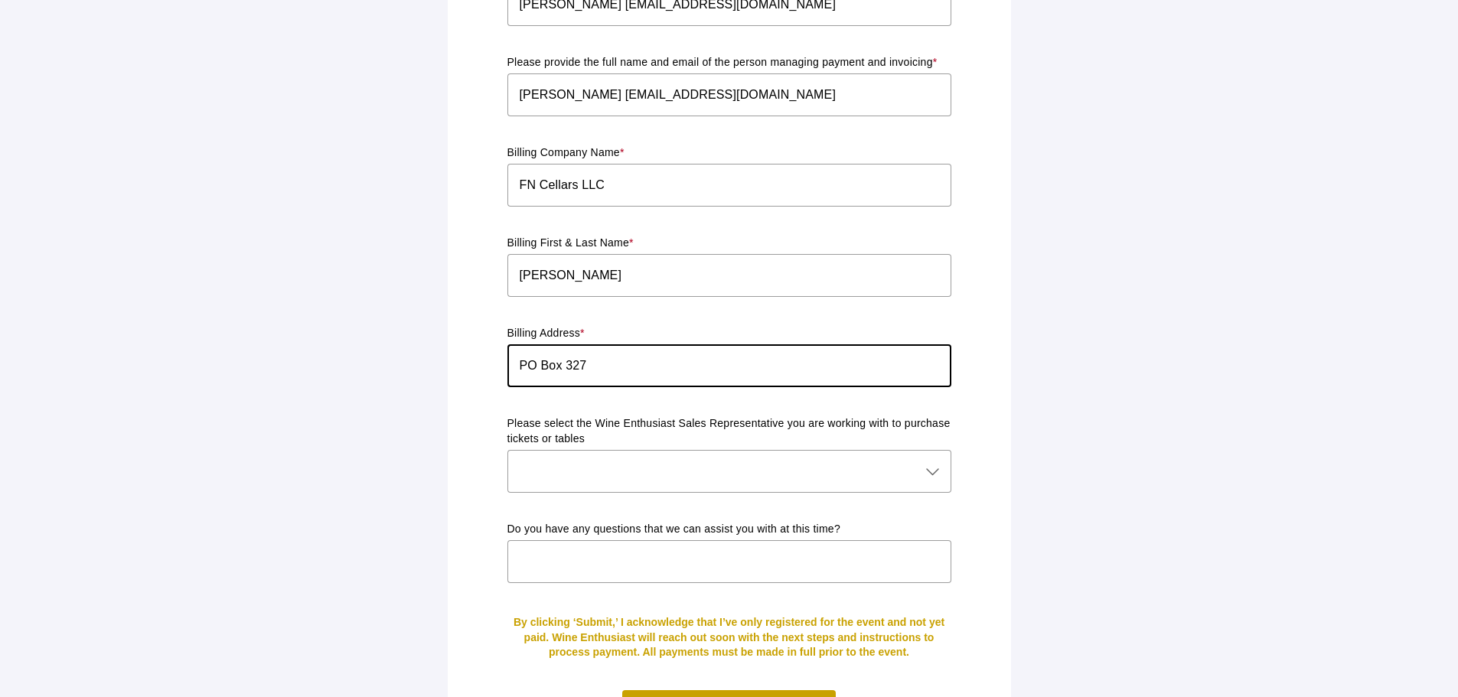
click at [620, 351] on input "PO Box 327" at bounding box center [729, 365] width 444 height 43
paste input "94562"
type input "[STREET_ADDRESS]"
click at [790, 478] on div at bounding box center [729, 480] width 444 height 60
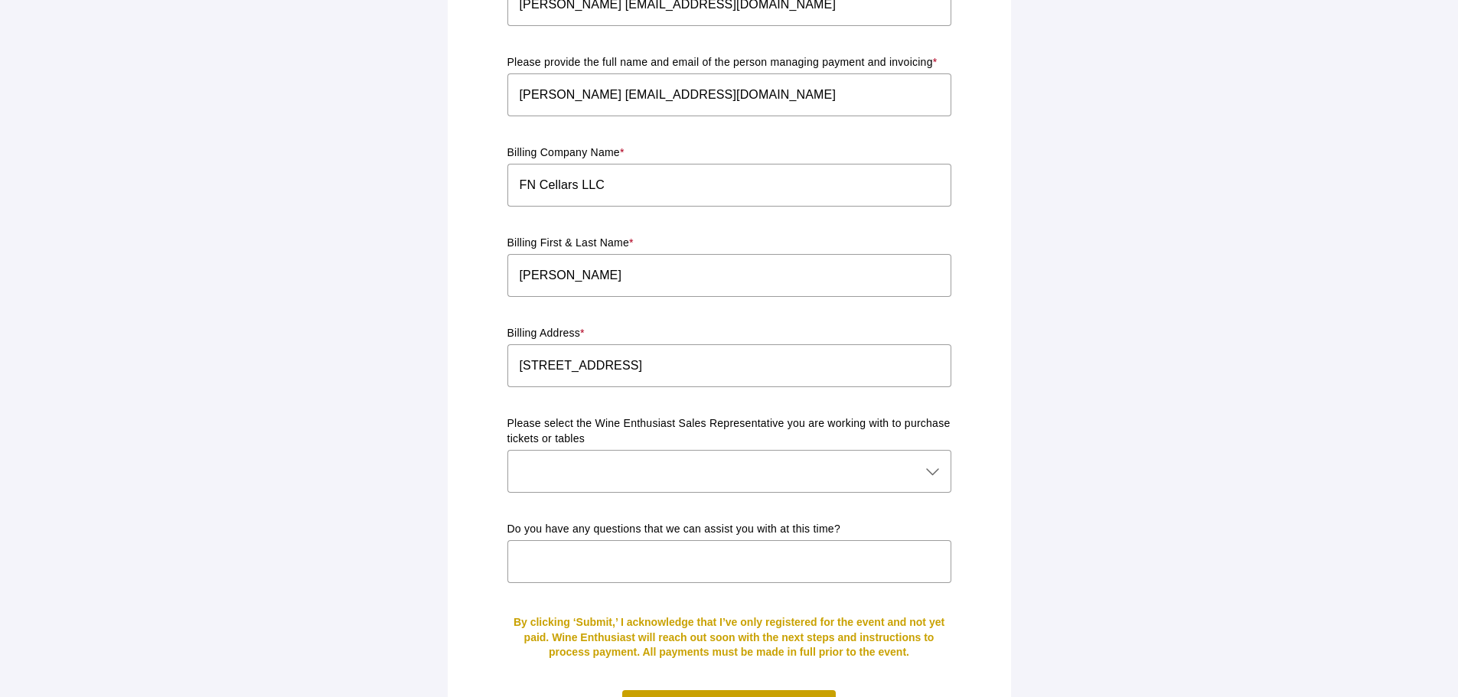
click at [798, 463] on div at bounding box center [713, 471] width 413 height 43
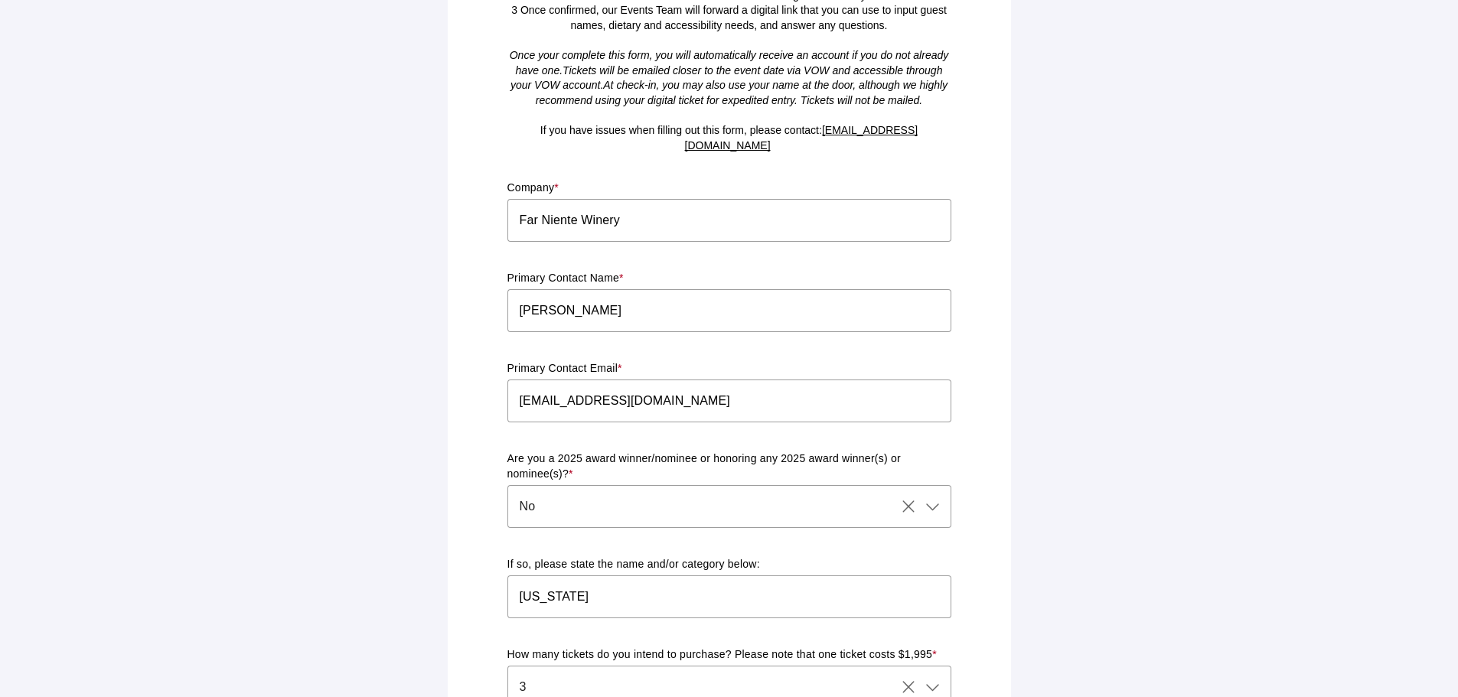
scroll to position [0, 0]
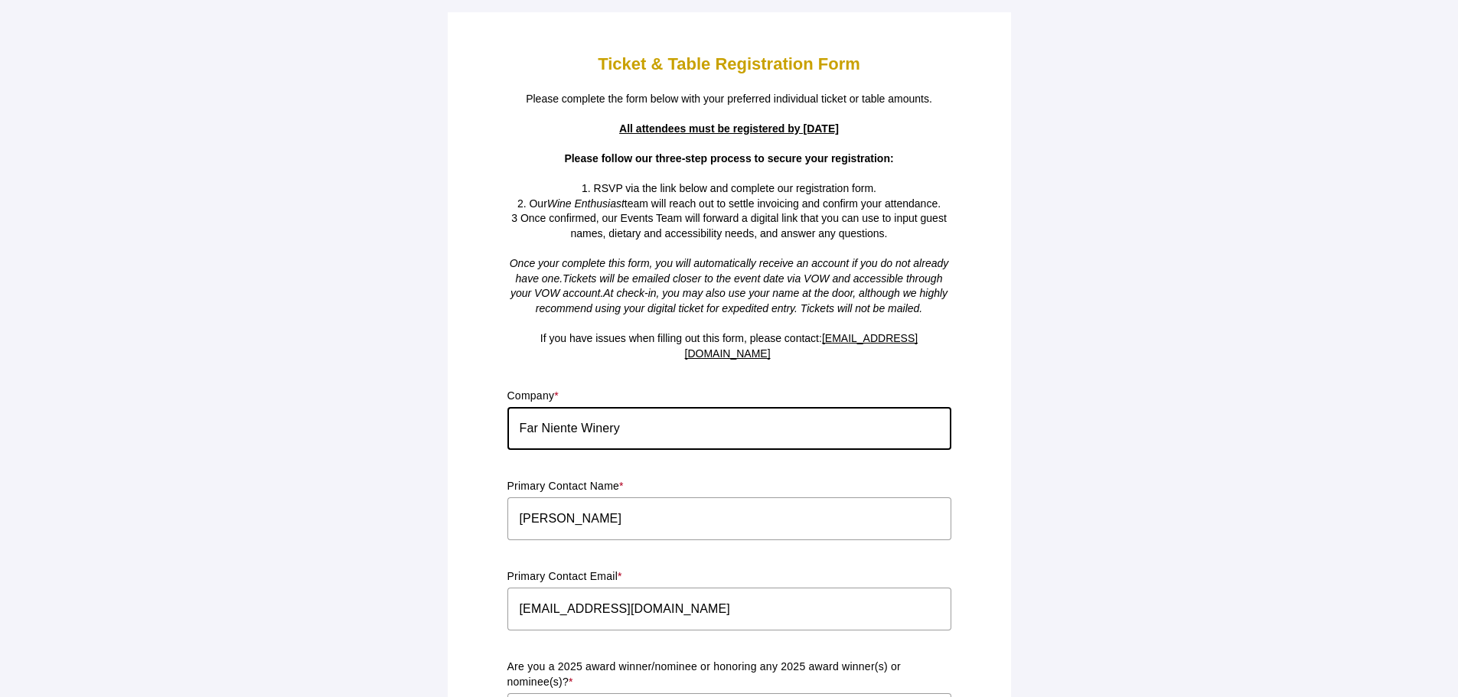
drag, startPoint x: 703, startPoint y: 427, endPoint x: 628, endPoint y: 264, distance: 179.5
click at [620, 264] on span "Once your complete this form, you will automatically receive an account if you …" at bounding box center [729, 271] width 439 height 28
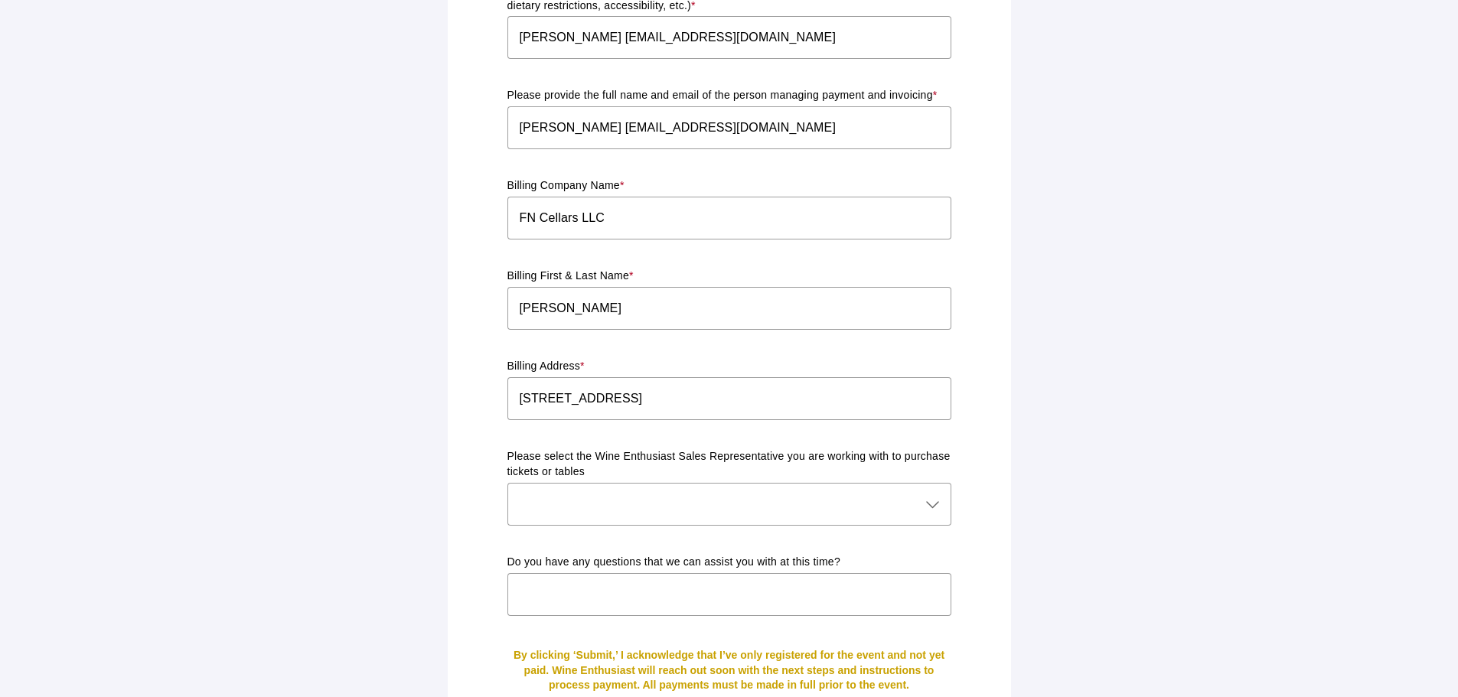
scroll to position [1275, 0]
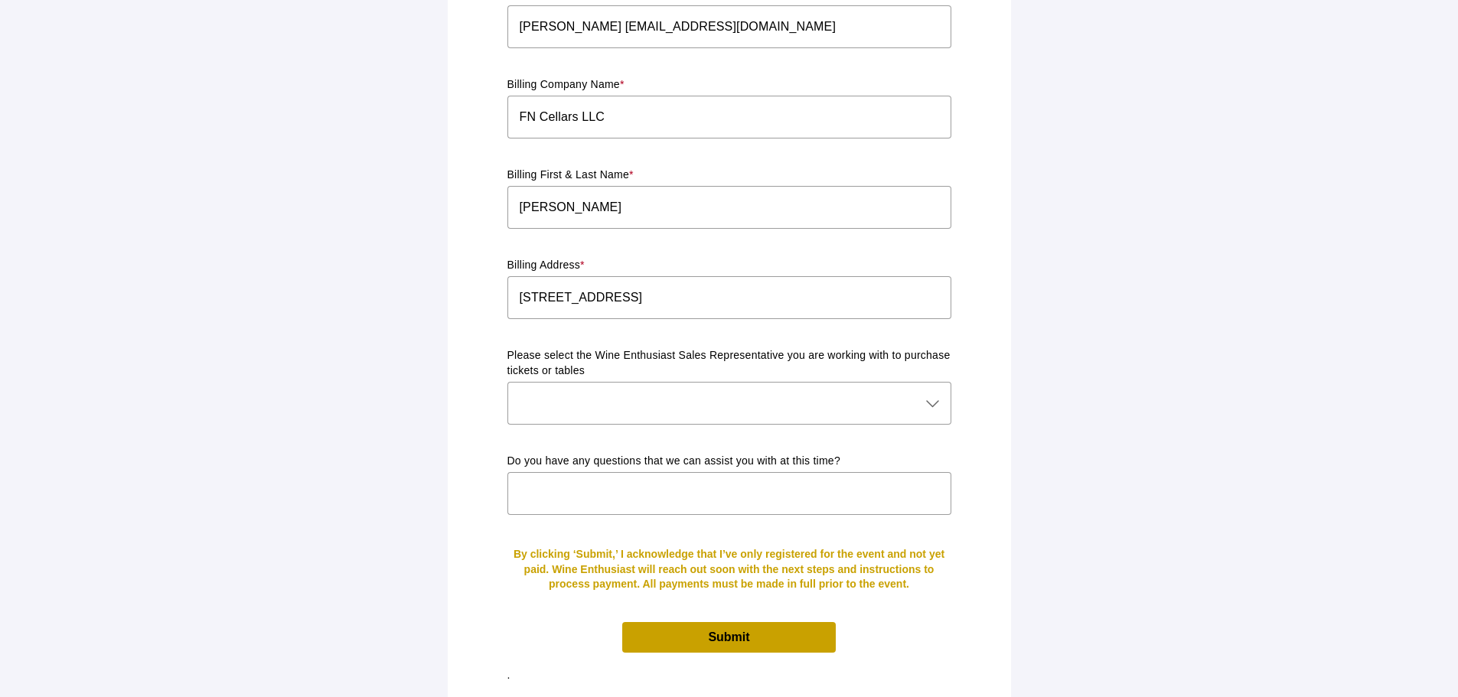
click at [876, 382] on div at bounding box center [713, 403] width 413 height 43
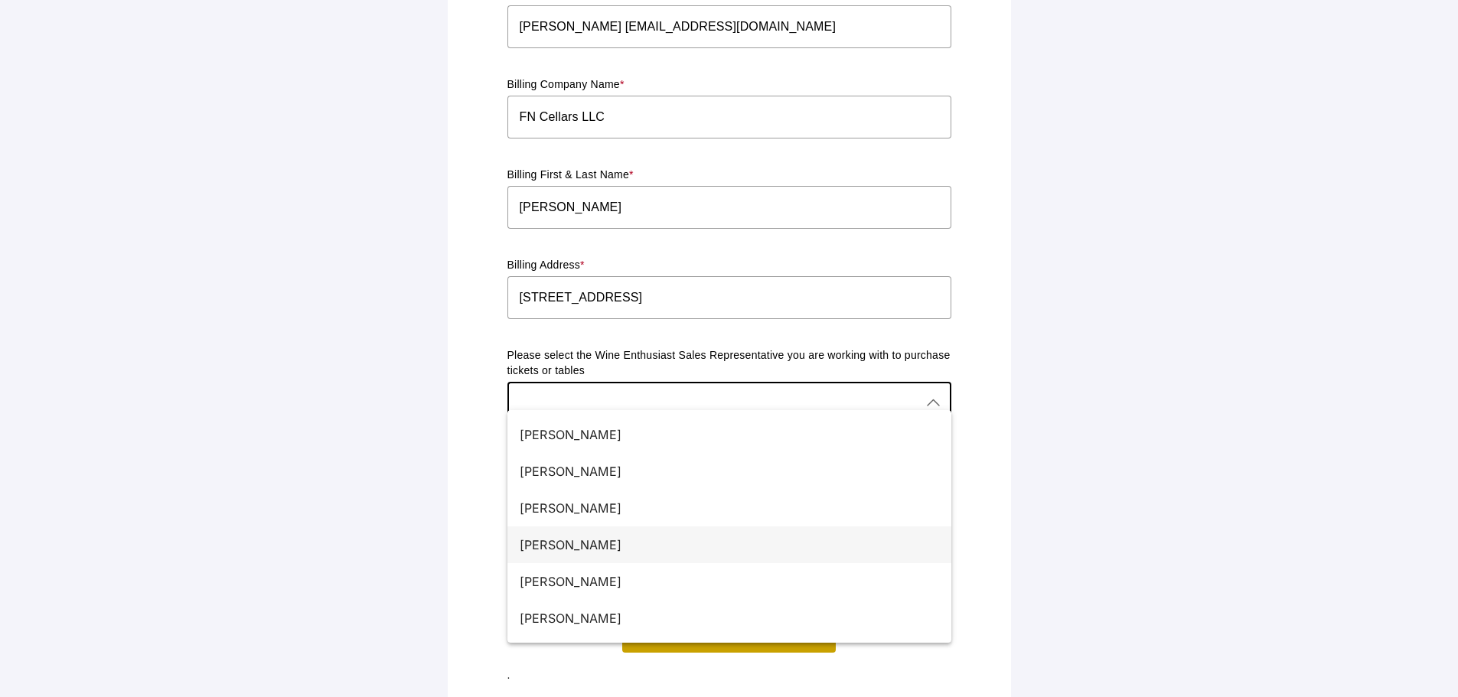
click at [537, 553] on div "[PERSON_NAME]" at bounding box center [723, 545] width 407 height 18
type input "[PERSON_NAME]"
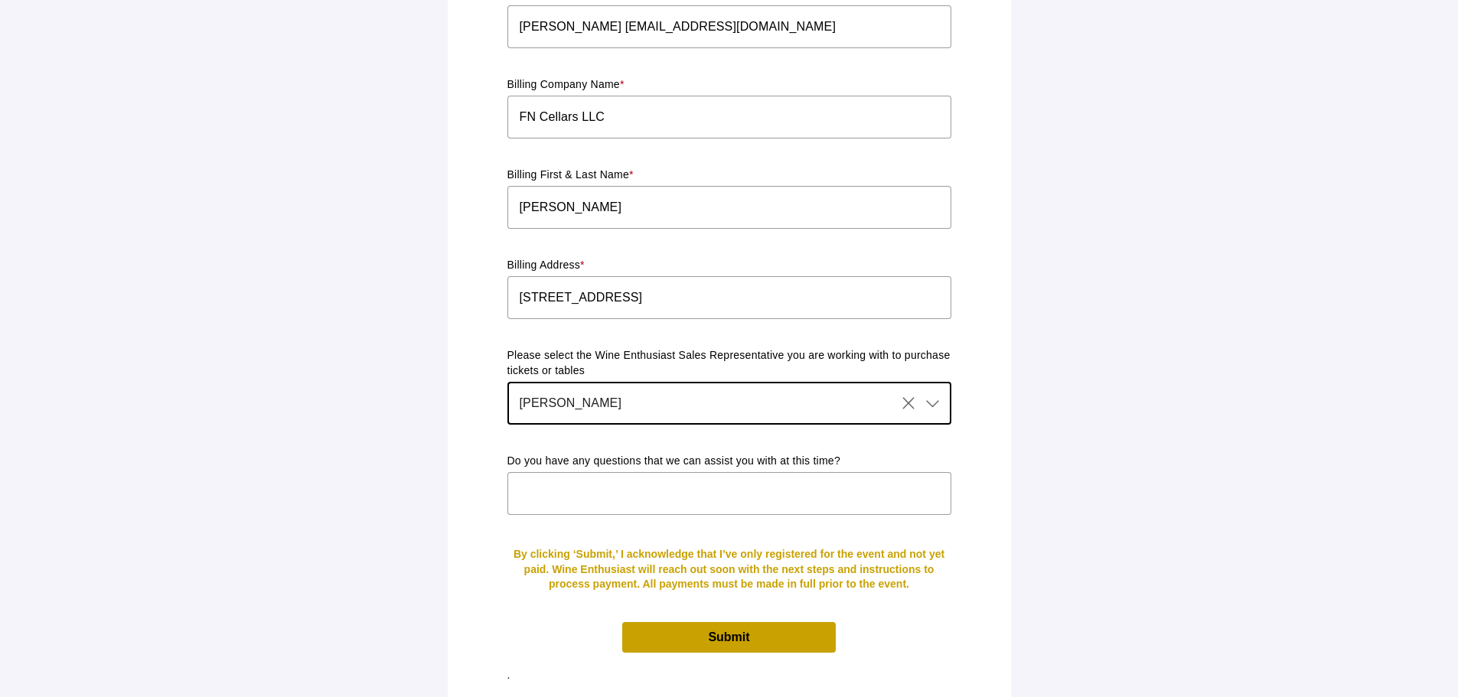
click at [765, 622] on span "Submit" at bounding box center [728, 637] width 213 height 30
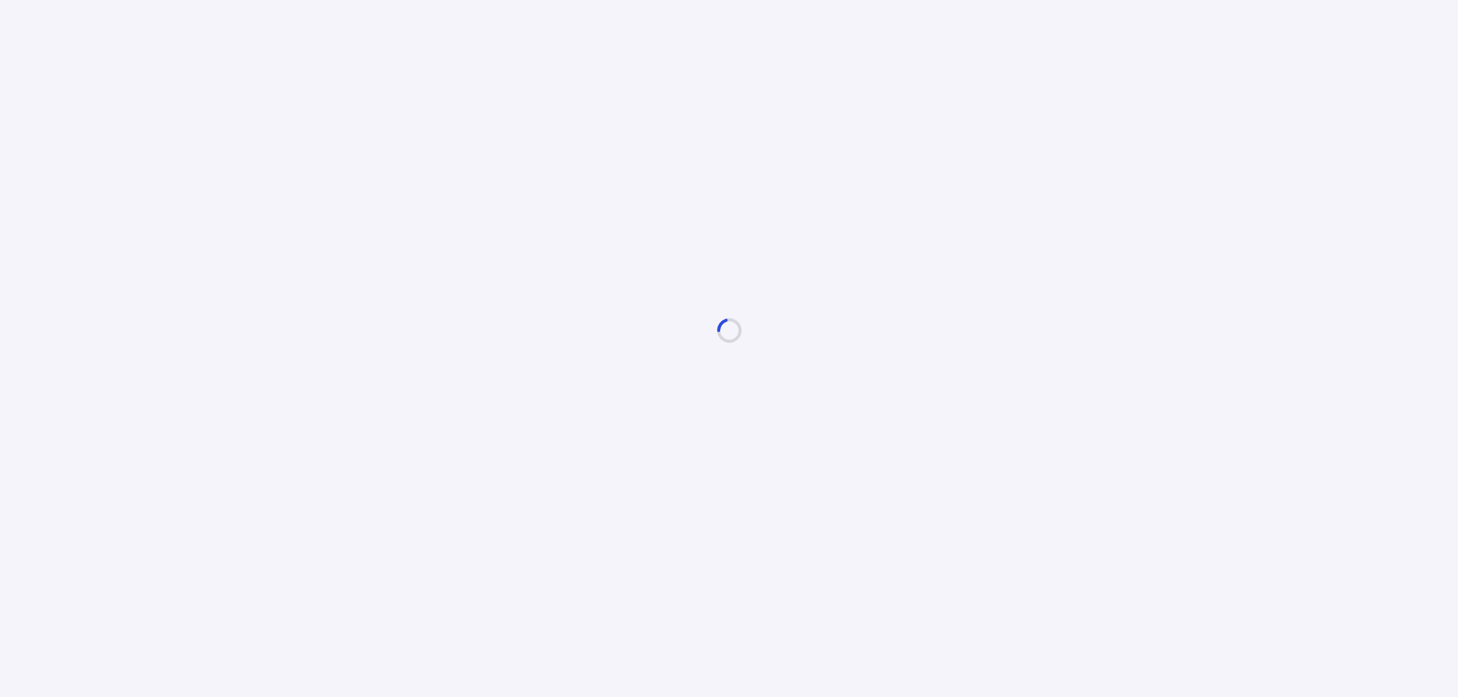
scroll to position [0, 0]
